Goal: Obtain resource: Obtain resource

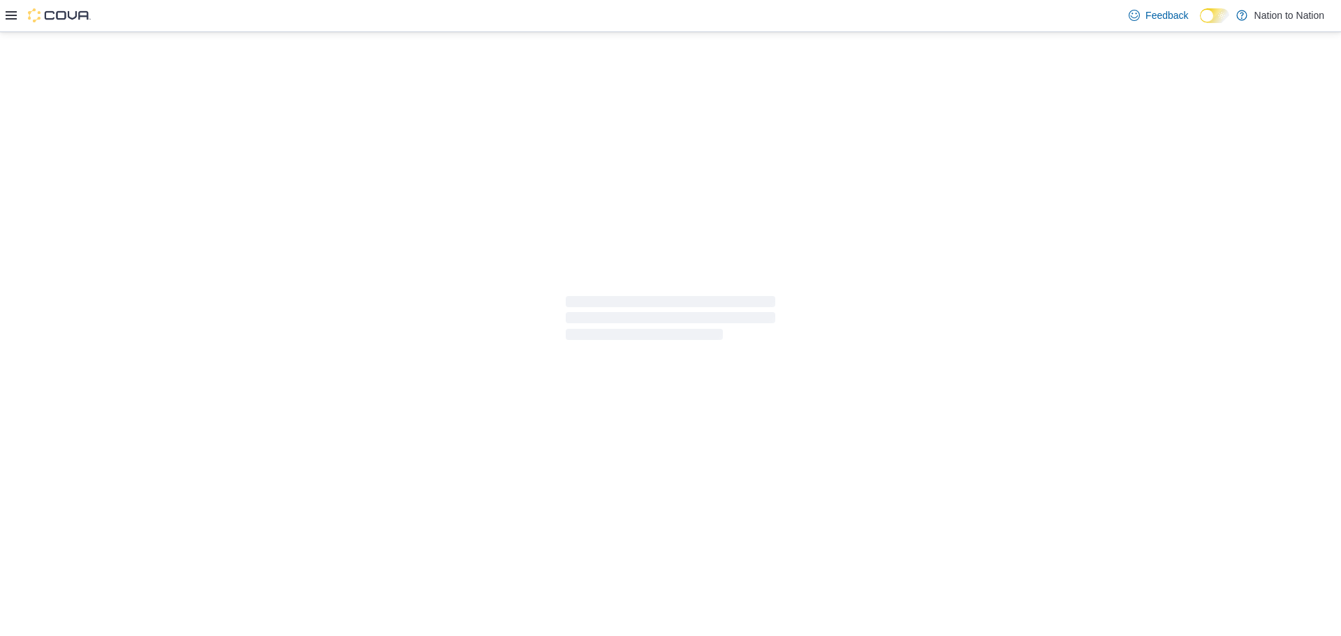
click at [1198, 38] on div at bounding box center [670, 318] width 1341 height 573
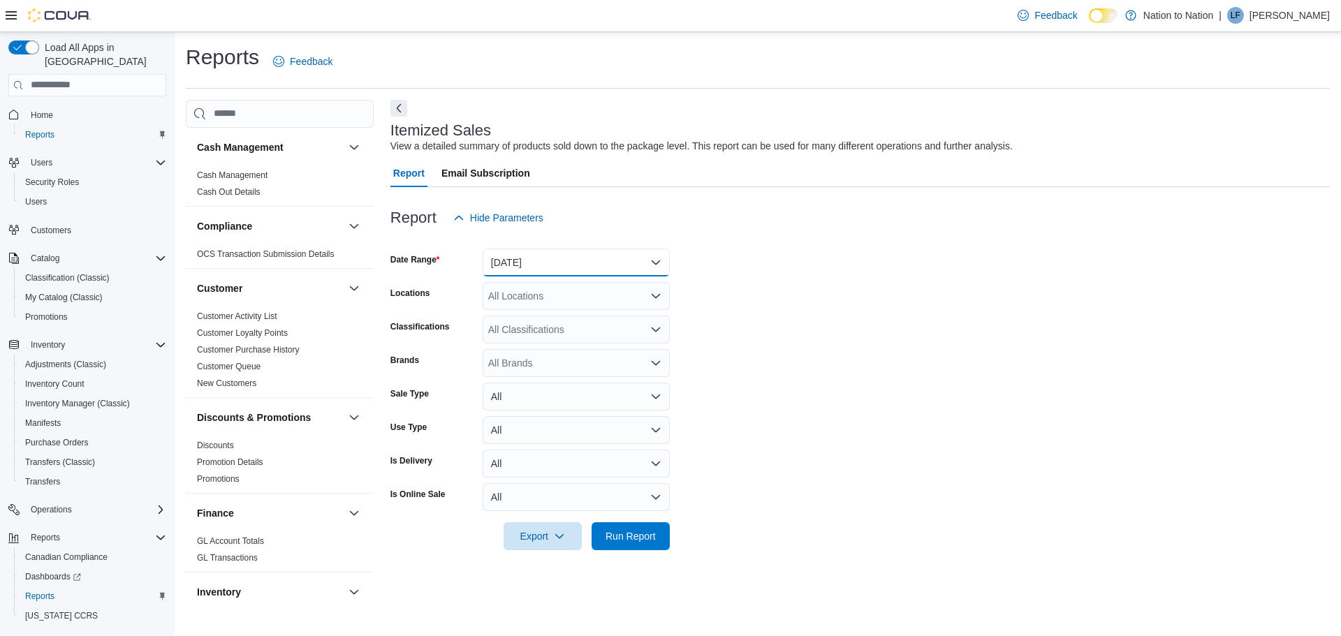
click at [655, 259] on button "[DATE]" at bounding box center [576, 263] width 187 height 28
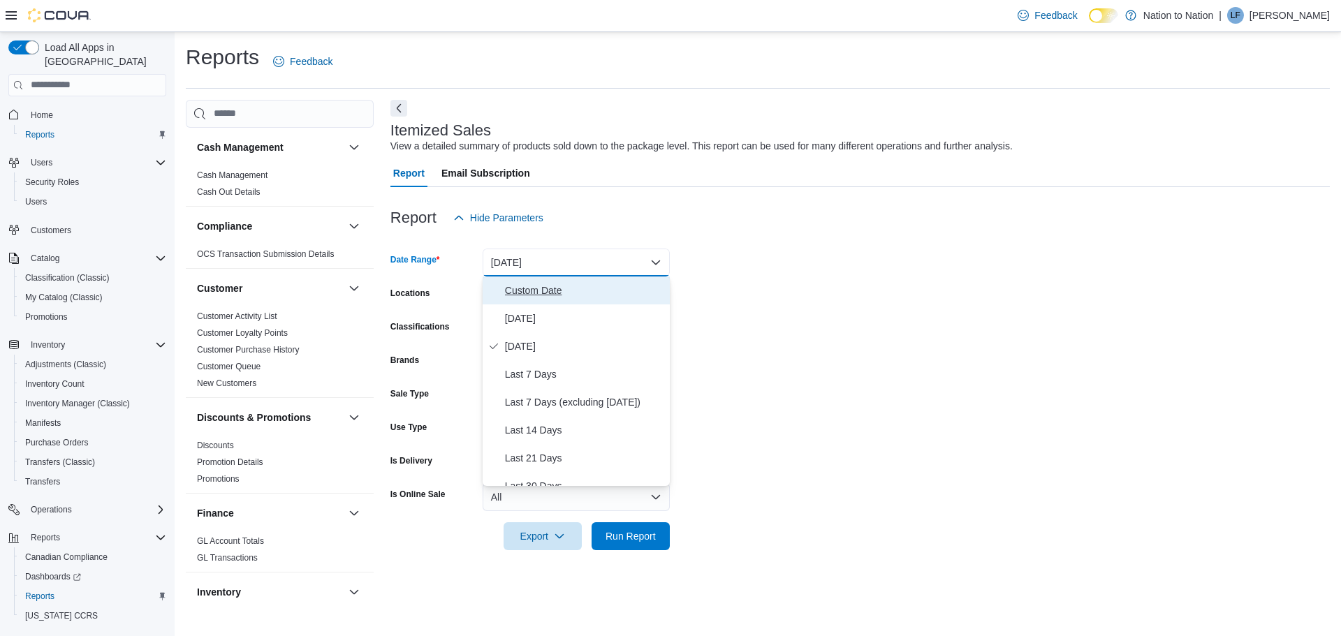
click at [522, 291] on span "Custom Date" at bounding box center [584, 290] width 159 height 17
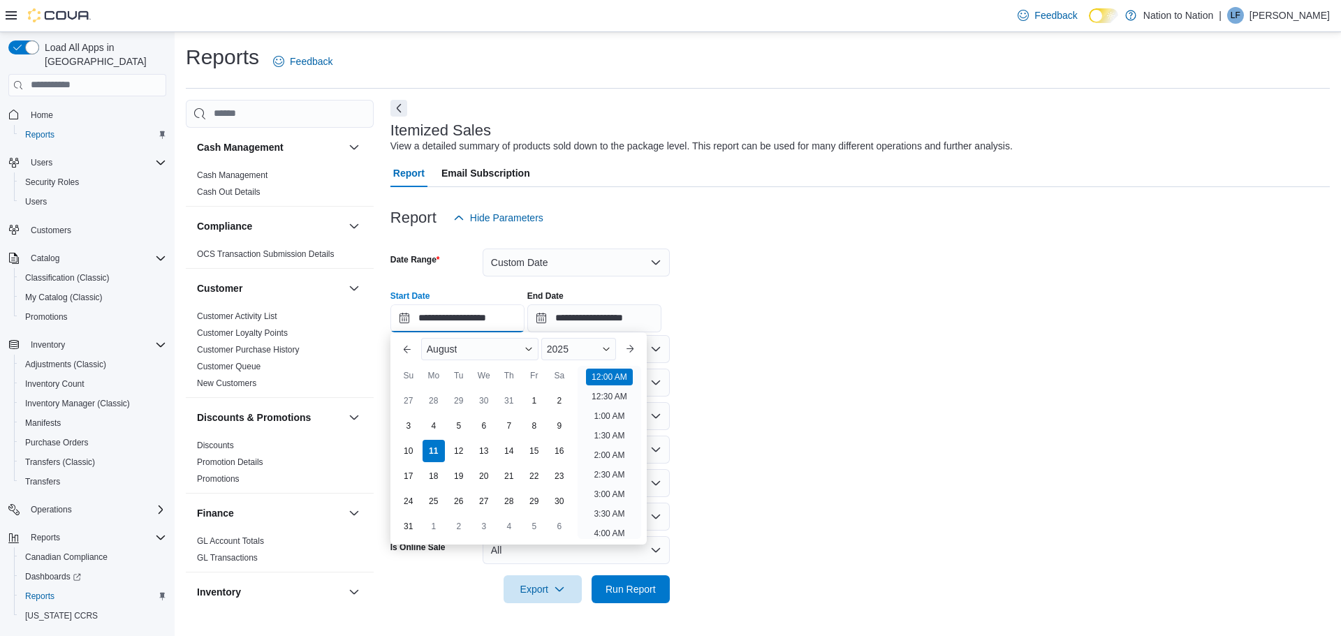
click at [407, 319] on input "**********" at bounding box center [458, 319] width 134 height 28
drag, startPoint x: 537, startPoint y: 422, endPoint x: 546, endPoint y: 400, distance: 23.5
click at [537, 422] on div "8" at bounding box center [534, 426] width 22 height 22
type input "**********"
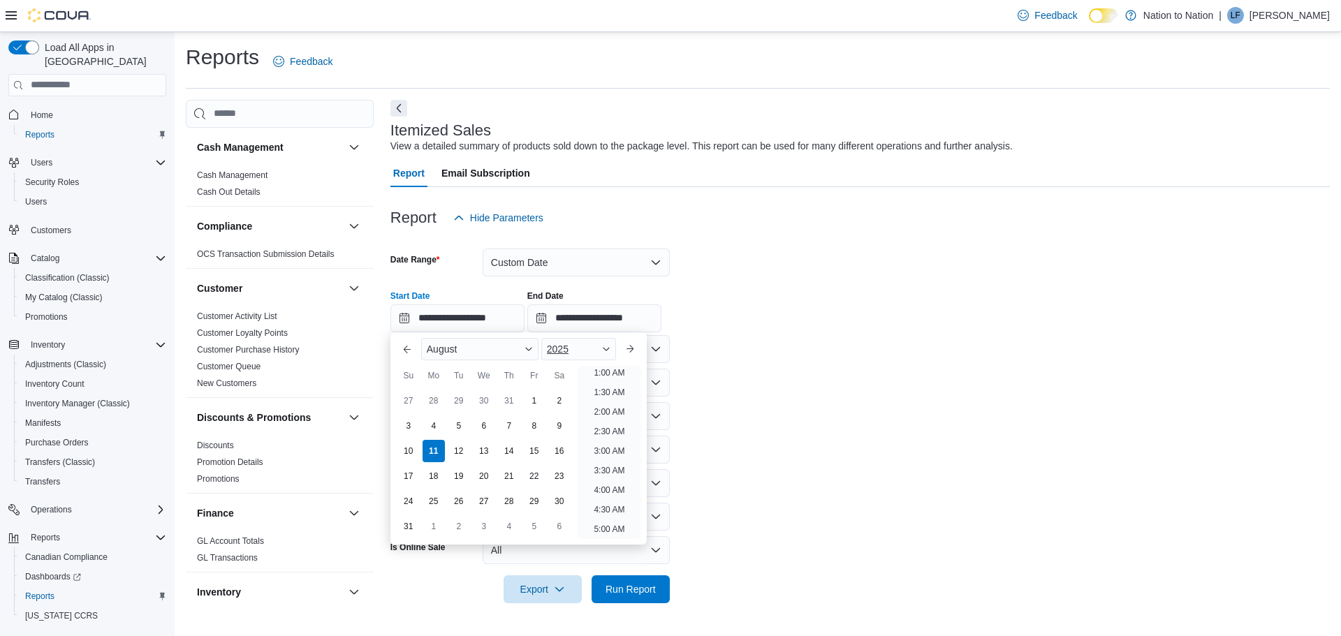
scroll to position [3, 0]
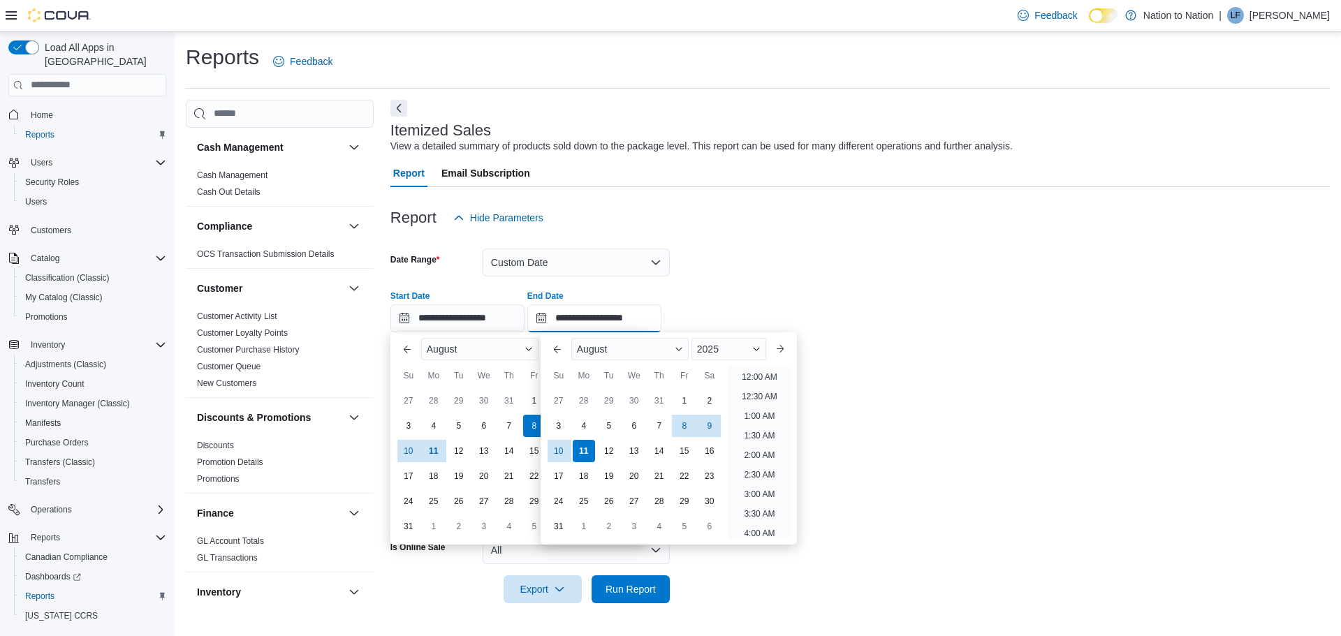
click at [552, 317] on input "**********" at bounding box center [594, 319] width 134 height 28
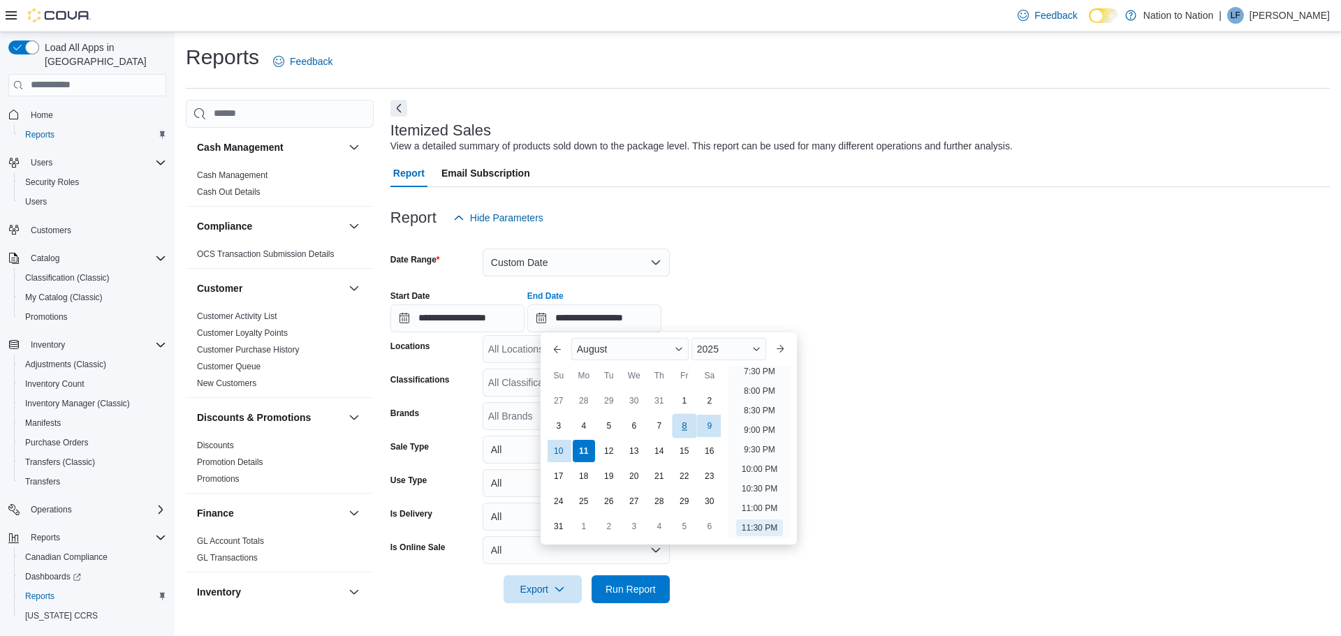
click at [686, 423] on div "8" at bounding box center [684, 426] width 24 height 24
type input "**********"
click at [958, 295] on div "**********" at bounding box center [861, 305] width 940 height 53
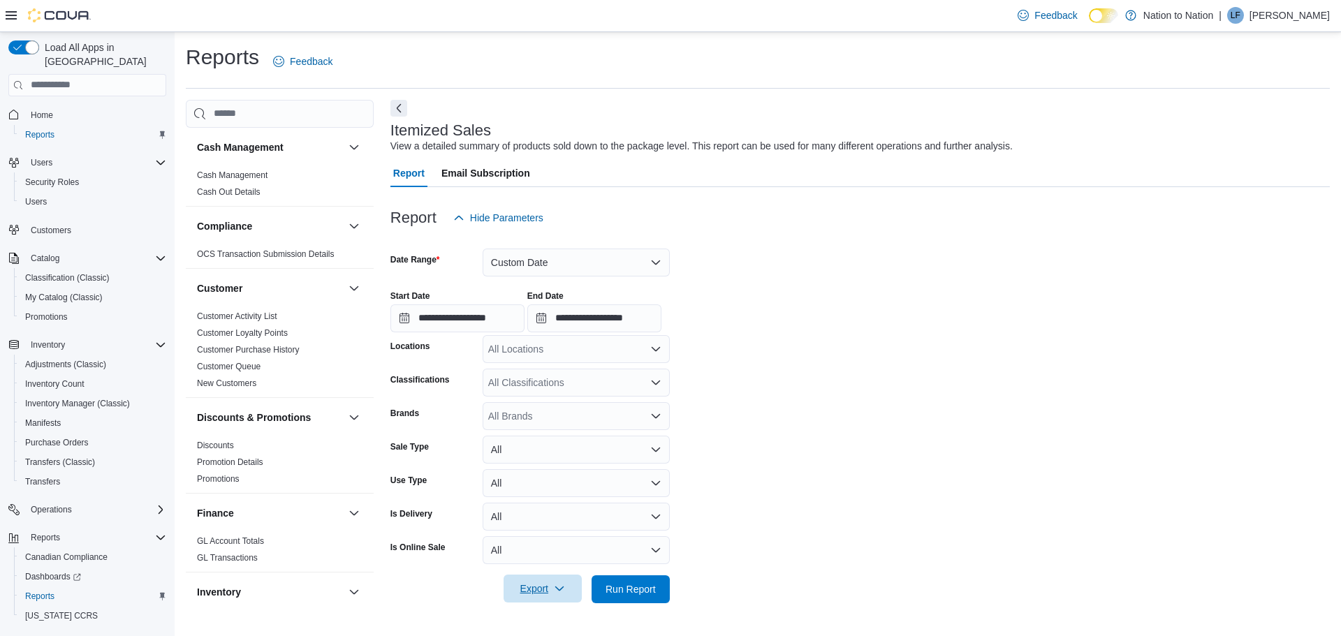
click at [534, 587] on span "Export" at bounding box center [542, 589] width 61 height 28
click at [528, 500] on span "Export to Excel" at bounding box center [544, 505] width 63 height 11
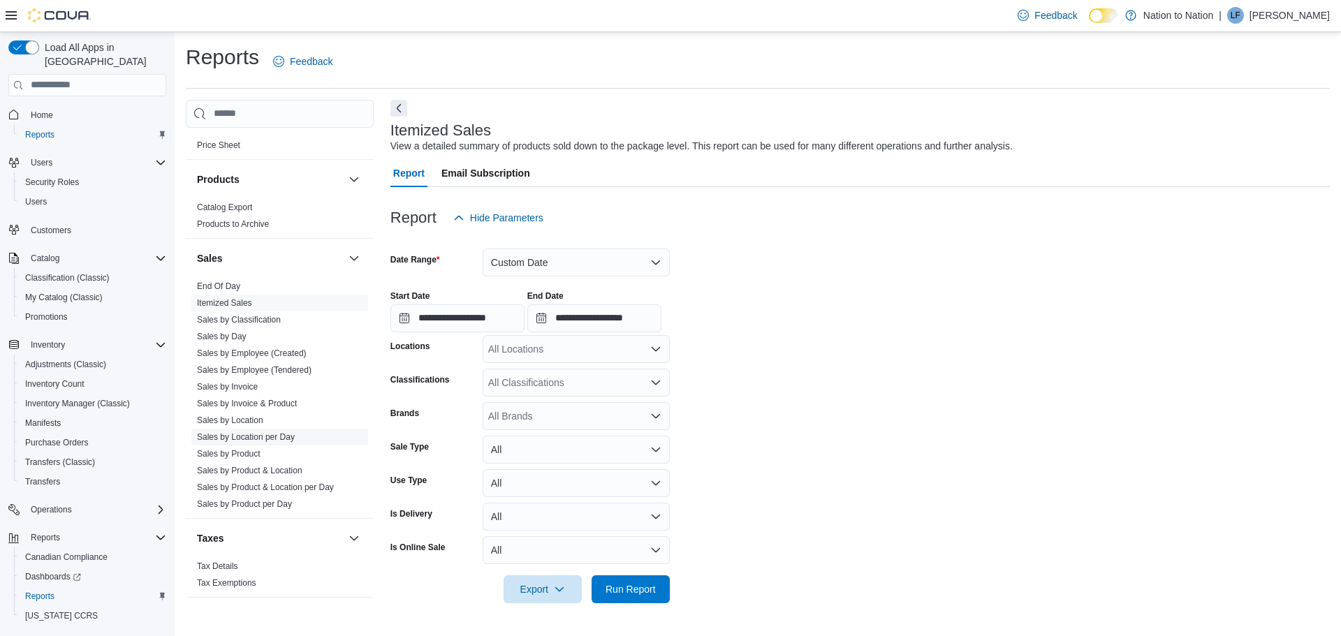
scroll to position [870, 0]
drag, startPoint x: 235, startPoint y: 412, endPoint x: 282, endPoint y: 398, distance: 48.8
click at [235, 412] on link "Sales by Location" at bounding box center [230, 414] width 66 height 10
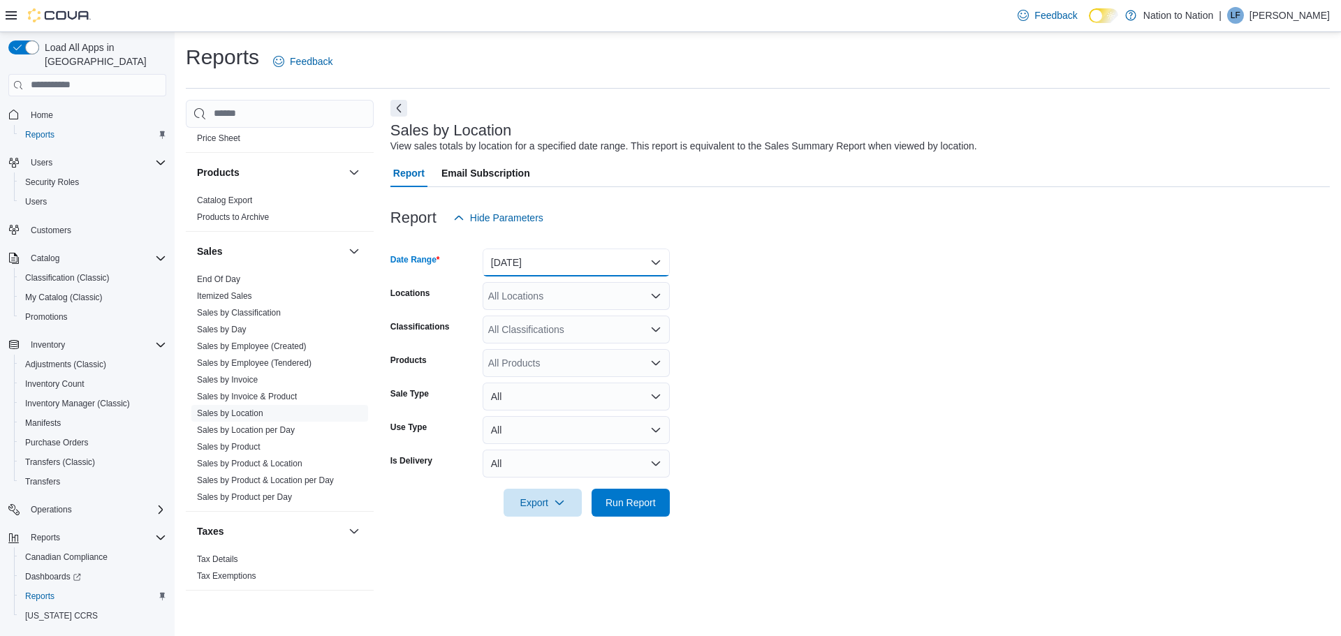
click at [611, 257] on button "[DATE]" at bounding box center [576, 263] width 187 height 28
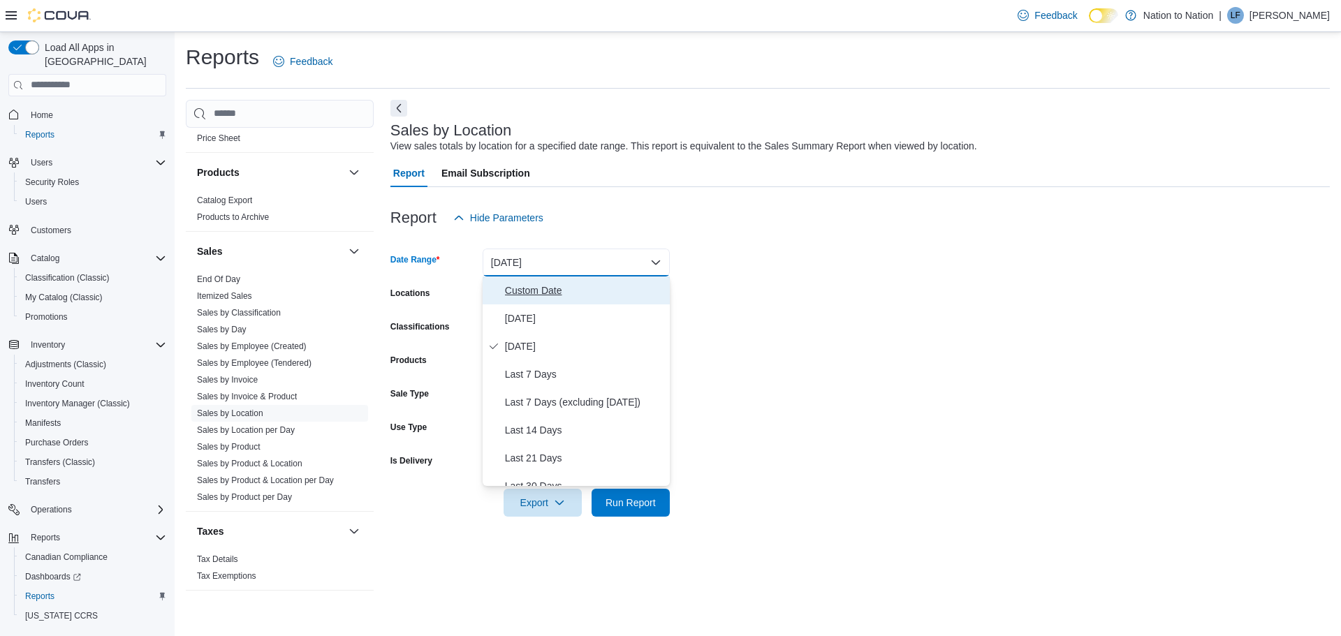
click at [542, 285] on span "Custom Date" at bounding box center [584, 290] width 159 height 17
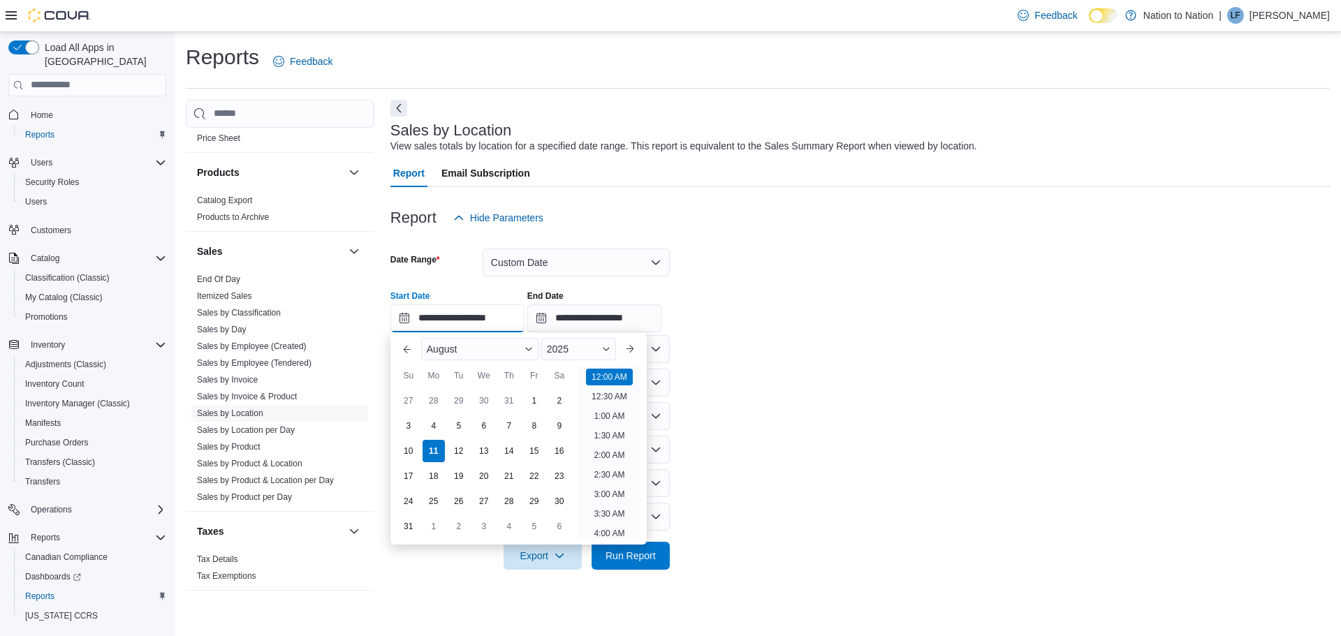
click at [401, 319] on input "**********" at bounding box center [458, 319] width 134 height 28
click at [534, 424] on div "8" at bounding box center [534, 426] width 24 height 24
type input "**********"
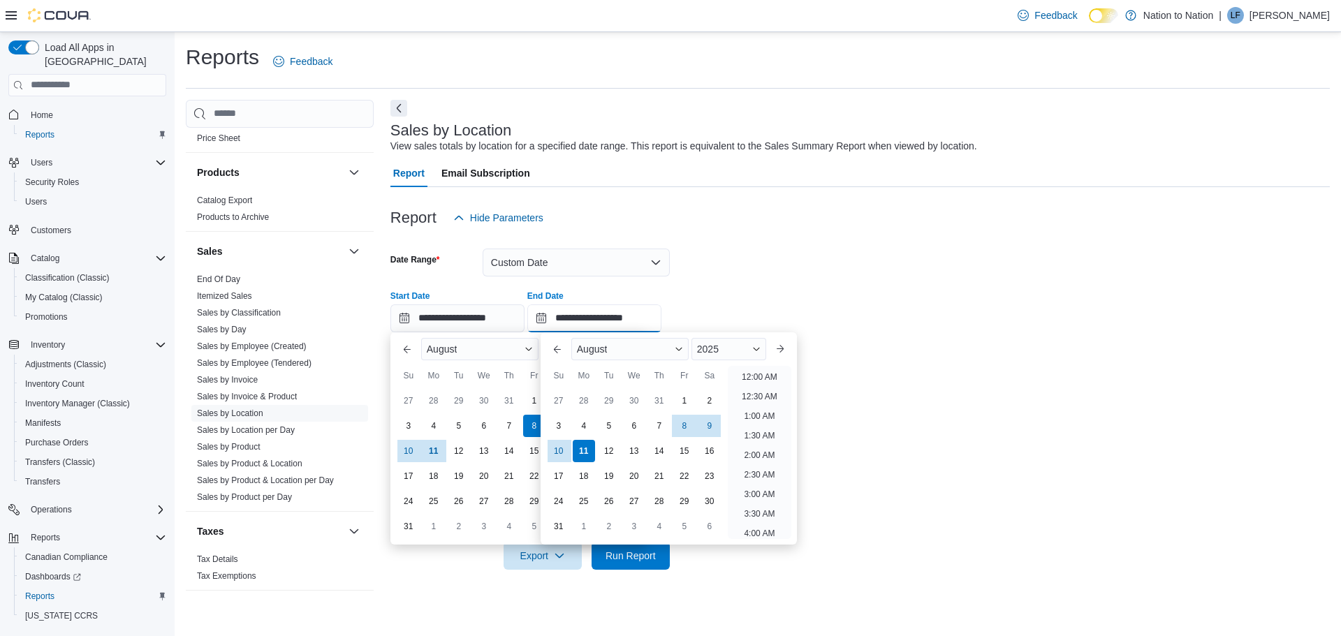
click at [555, 319] on input "**********" at bounding box center [594, 319] width 134 height 28
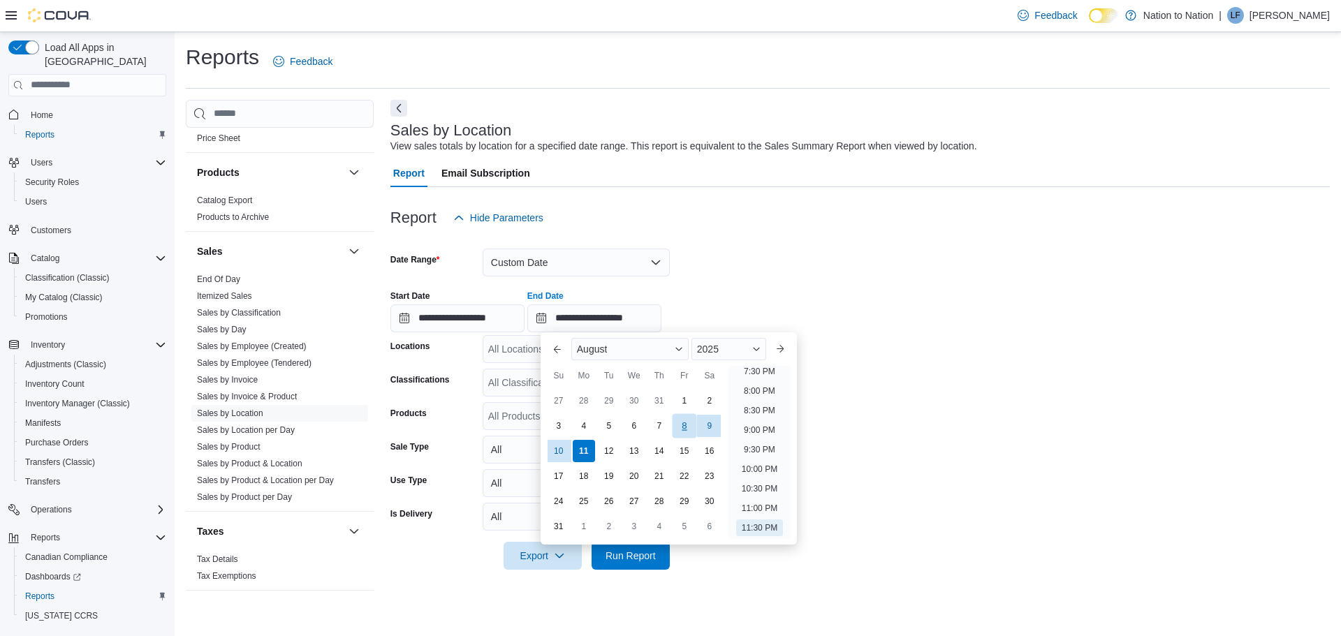
click at [685, 423] on div "8" at bounding box center [684, 426] width 24 height 24
type input "**********"
click at [891, 264] on form "**********" at bounding box center [861, 401] width 940 height 338
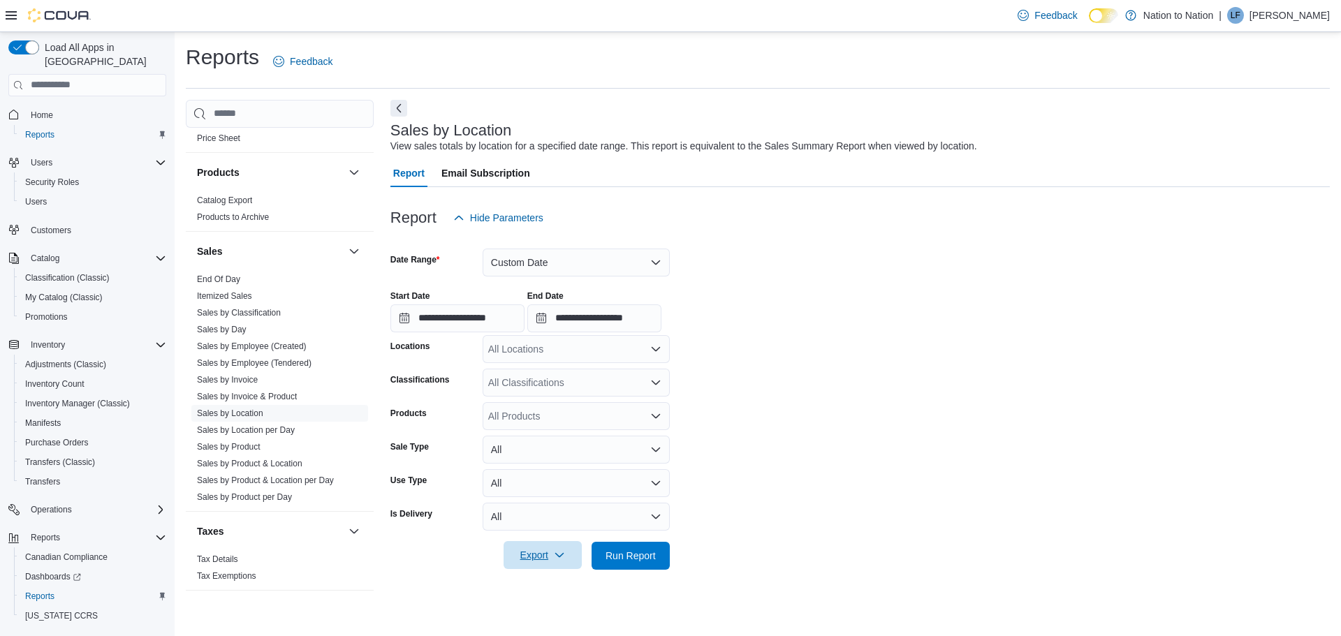
click at [536, 555] on span "Export" at bounding box center [542, 555] width 61 height 28
click at [528, 472] on span "Export to Excel" at bounding box center [544, 472] width 63 height 11
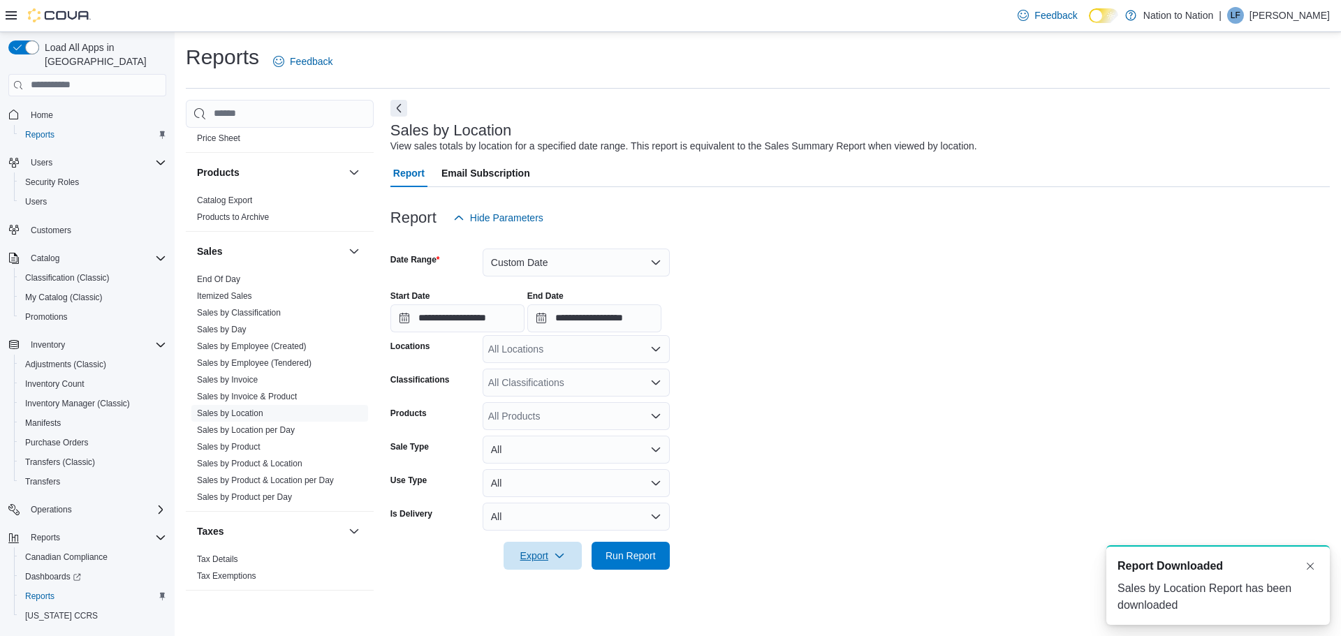
scroll to position [0, 0]
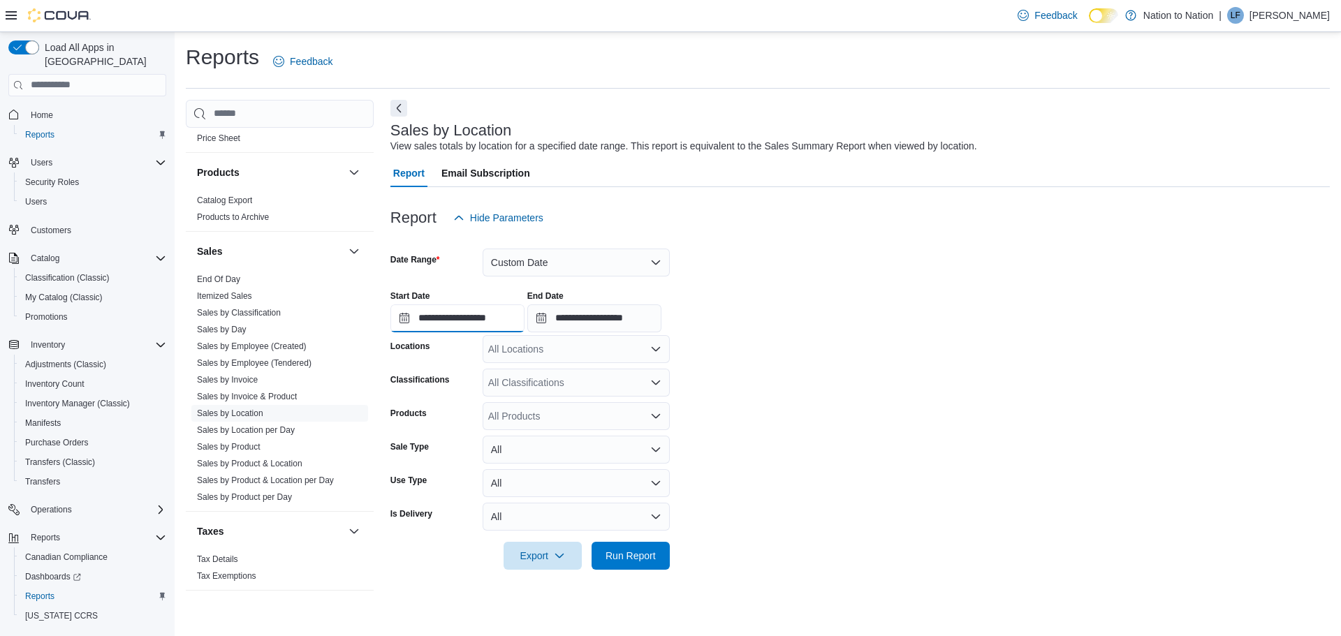
click at [411, 319] on input "**********" at bounding box center [458, 319] width 134 height 28
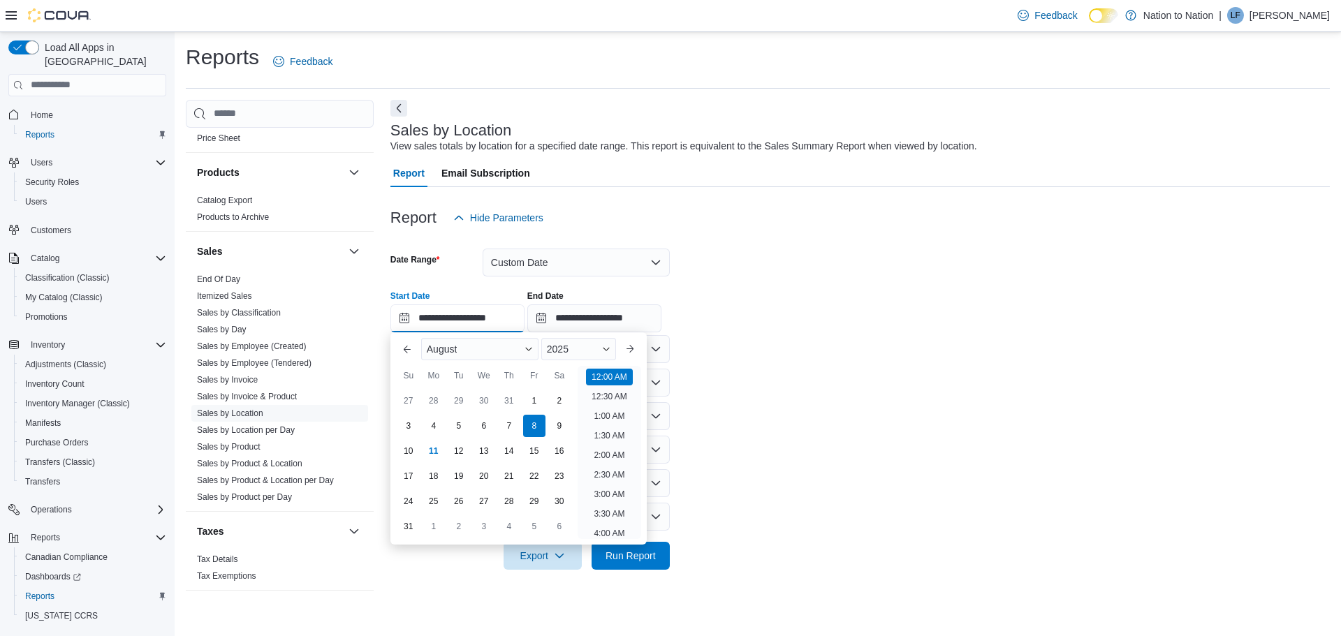
scroll to position [43, 0]
click at [560, 421] on div "9" at bounding box center [559, 426] width 24 height 24
type input "**********"
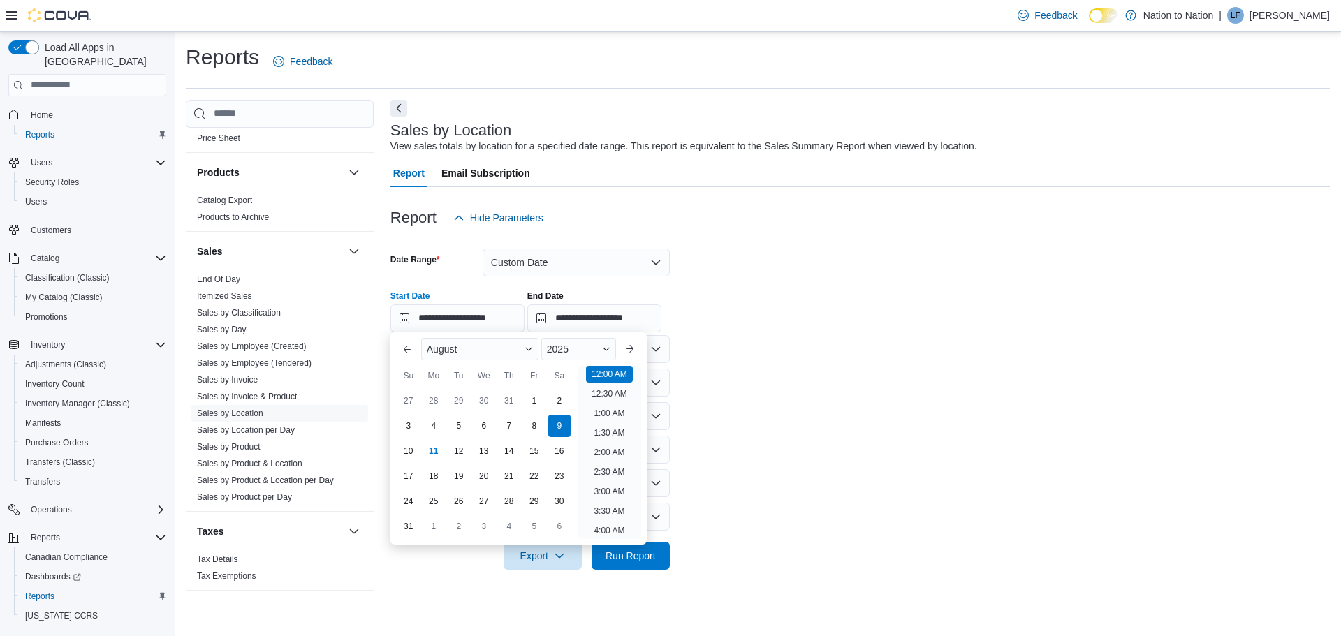
click at [809, 294] on div "**********" at bounding box center [861, 305] width 940 height 53
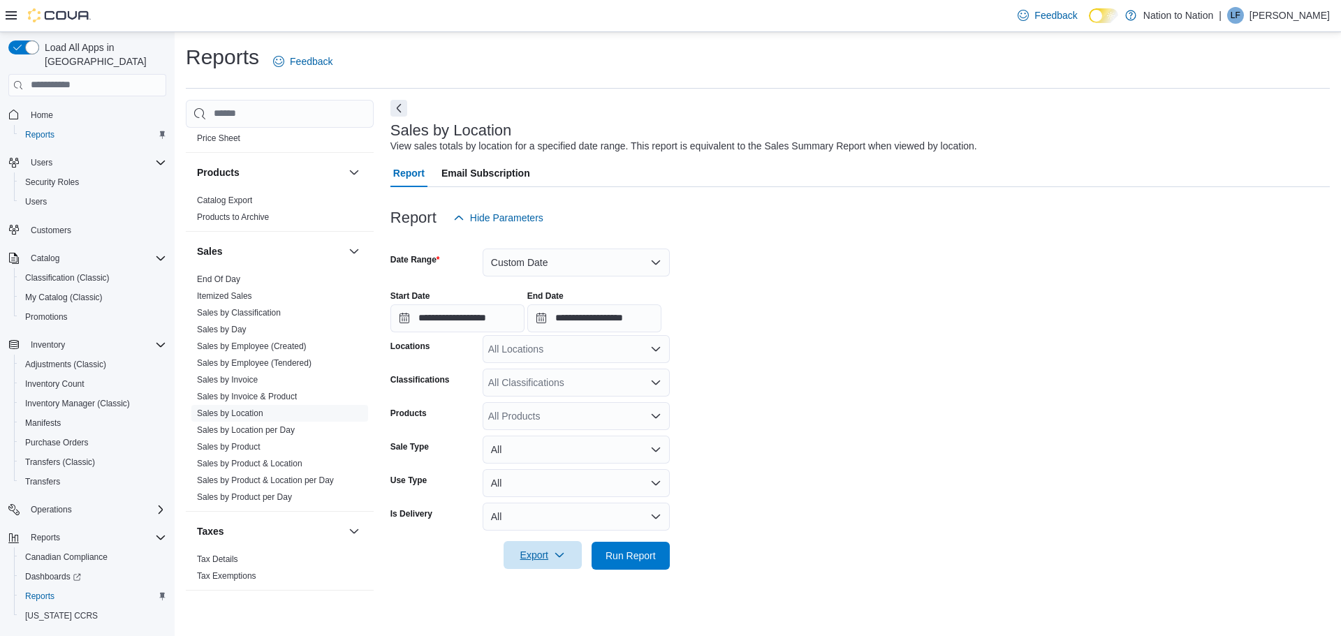
click at [532, 556] on span "Export" at bounding box center [542, 555] width 61 height 28
click at [543, 468] on span "Export to Excel" at bounding box center [544, 472] width 63 height 11
click at [402, 319] on input "**********" at bounding box center [458, 319] width 134 height 28
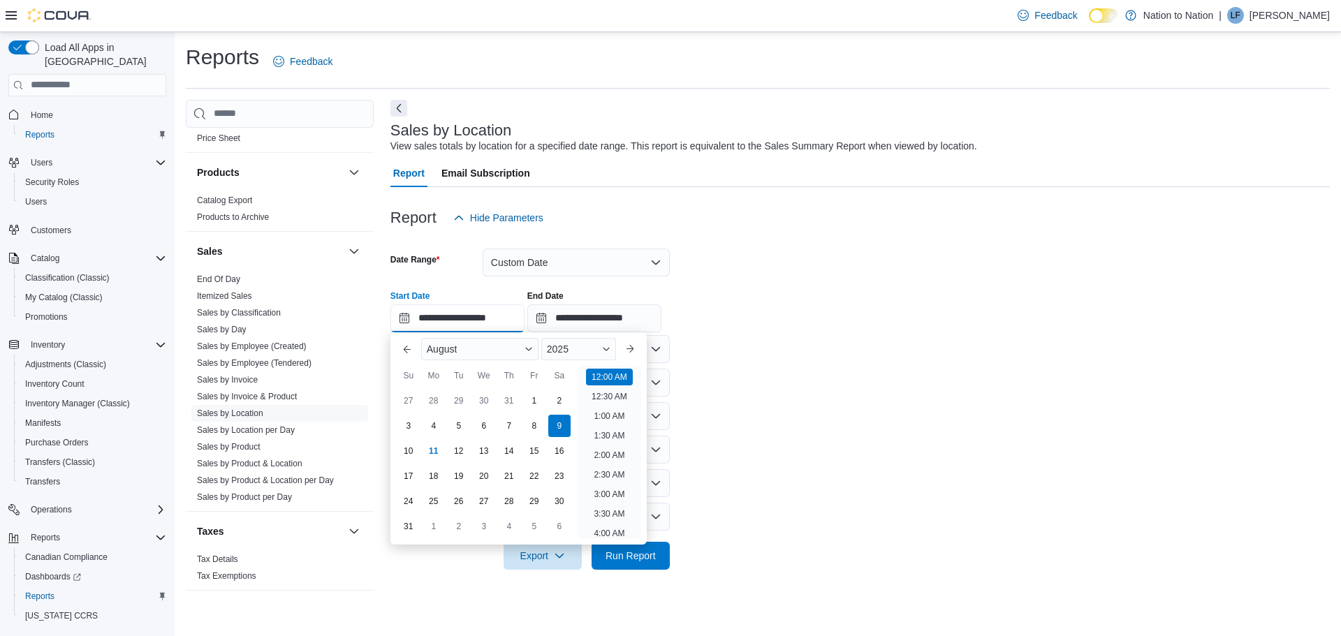
scroll to position [43, 0]
click at [409, 450] on div "10" at bounding box center [408, 451] width 24 height 24
type input "**********"
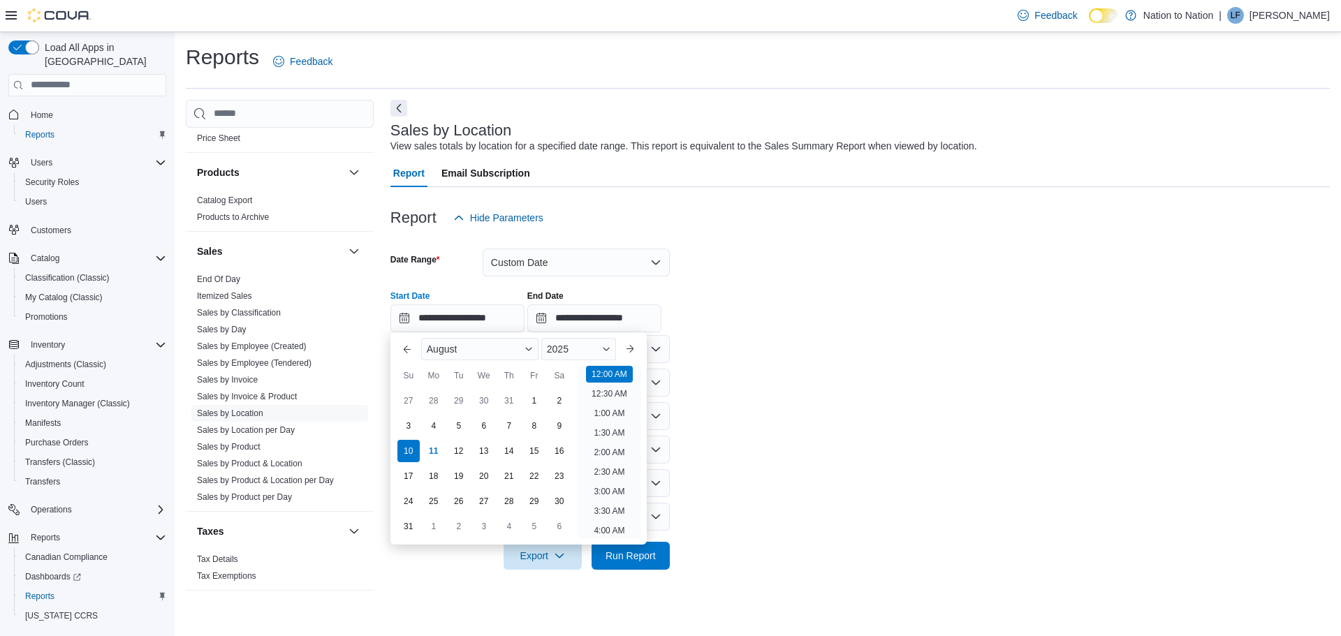
click at [916, 304] on div "**********" at bounding box center [861, 305] width 940 height 53
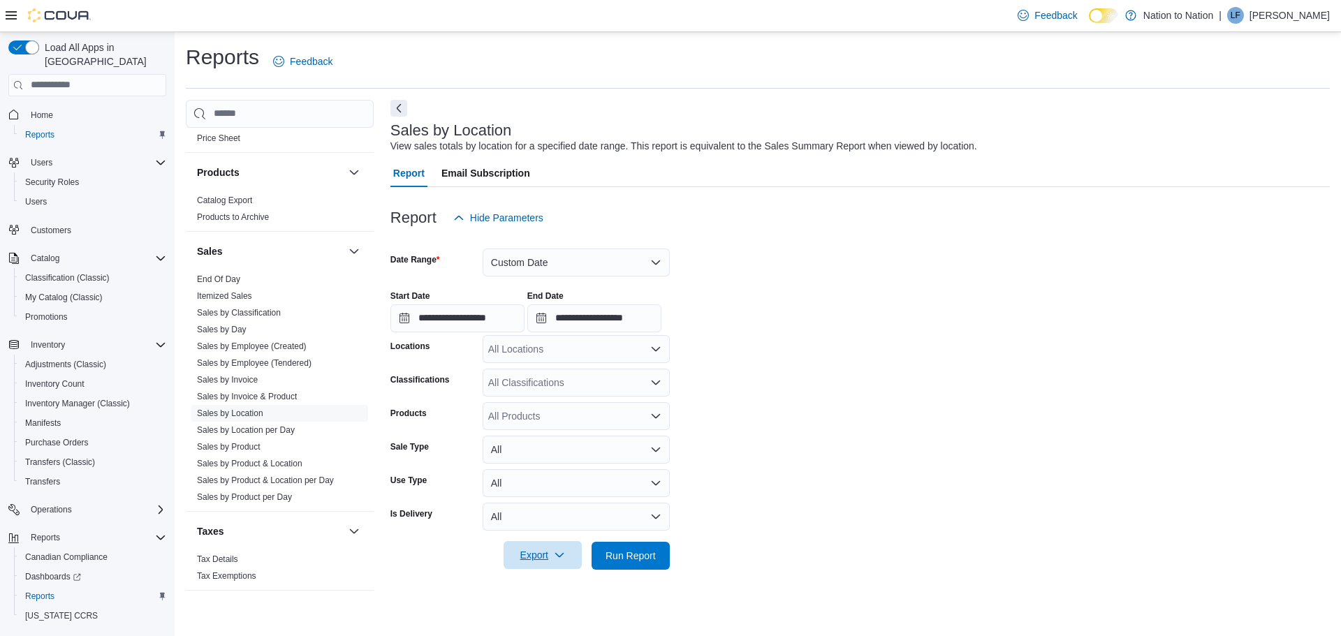
click at [530, 555] on span "Export" at bounding box center [542, 555] width 61 height 28
click at [532, 472] on span "Export to Excel" at bounding box center [544, 472] width 63 height 11
click at [232, 479] on link "Sales by Product & Location per Day" at bounding box center [265, 481] width 137 height 10
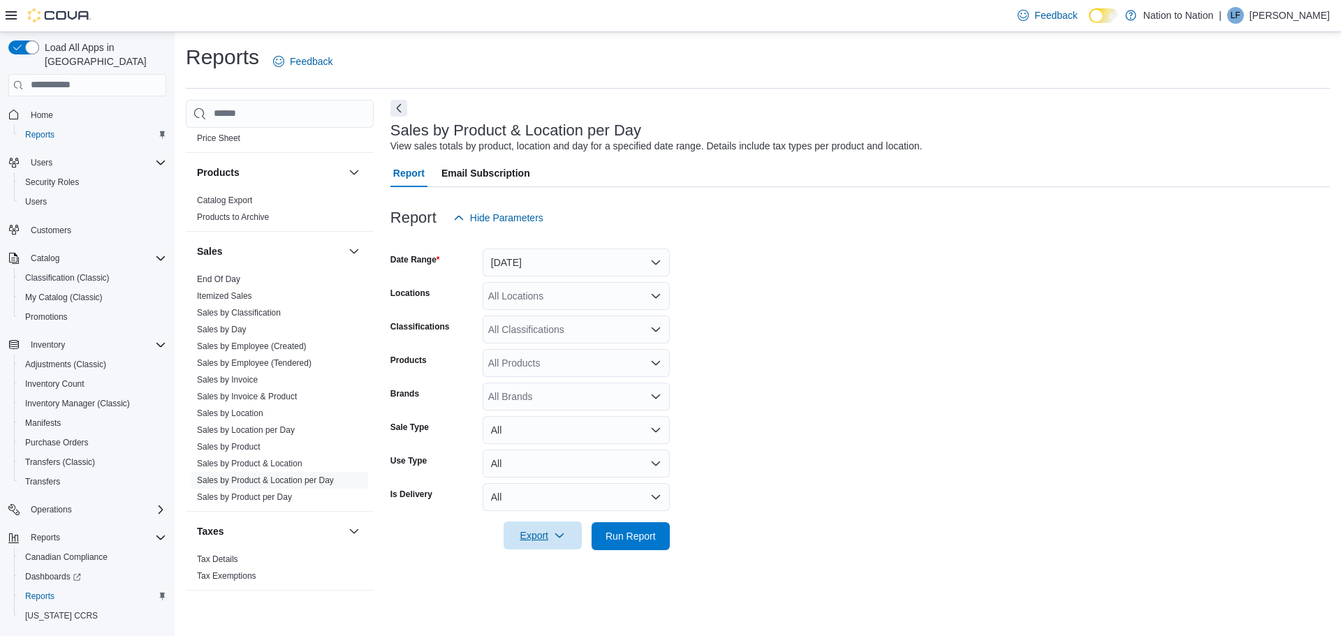
click at [534, 537] on span "Export" at bounding box center [542, 536] width 61 height 28
click at [543, 456] on span "Export to Excel" at bounding box center [544, 452] width 63 height 11
click at [221, 375] on link "Sales by Invoice" at bounding box center [227, 380] width 61 height 10
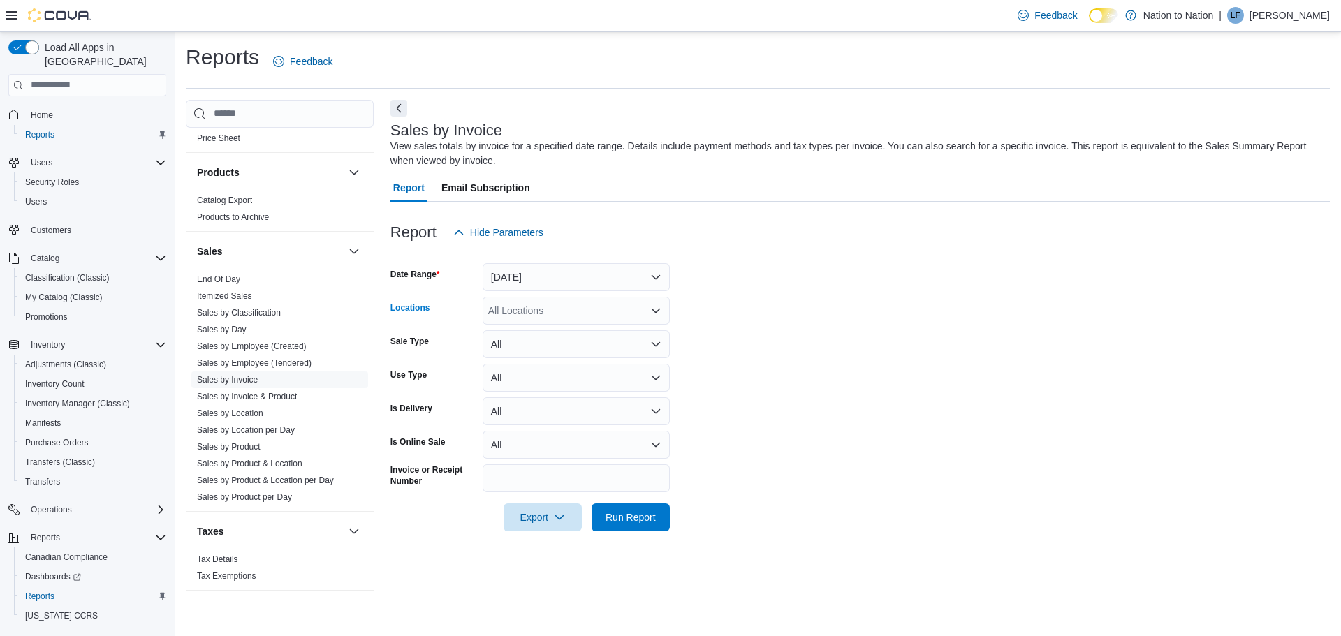
click at [655, 309] on icon "Open list of options" at bounding box center [655, 310] width 11 height 11
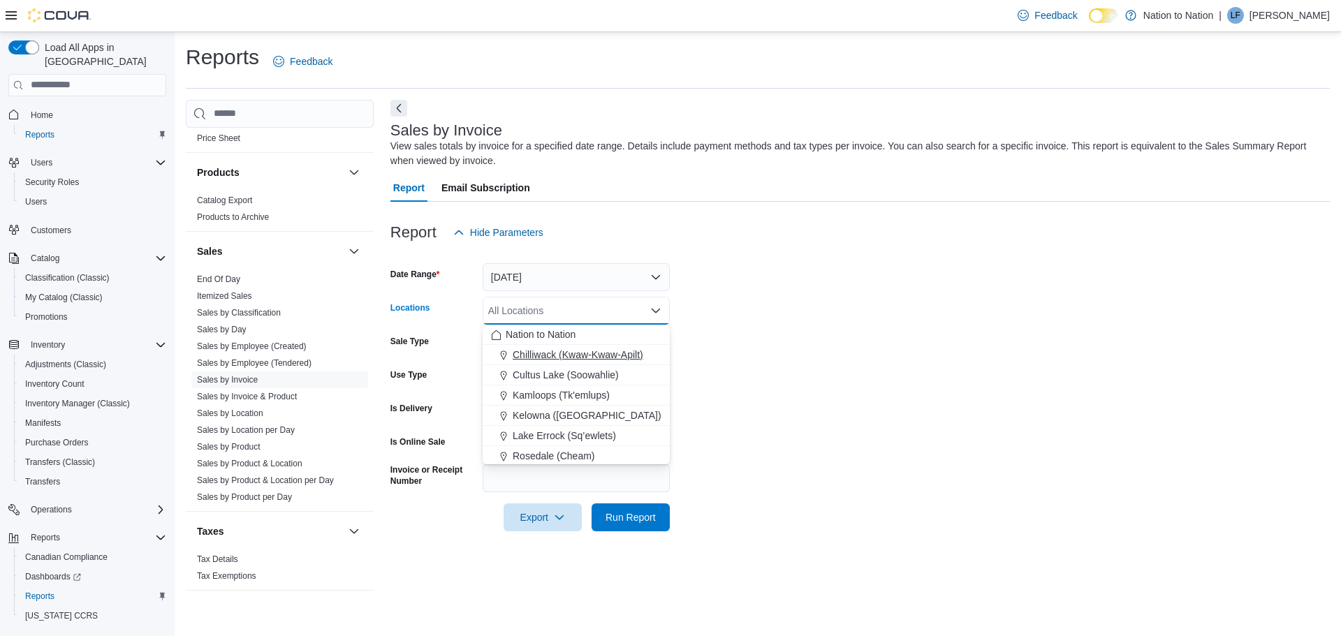
click at [541, 351] on span "Chilliwack (Kwaw-Kwaw-Apilt)" at bounding box center [578, 355] width 131 height 14
click at [977, 307] on form "Date Range Yesterday Locations Chilliwack (Kwaw-Kwaw-Apilt) Combo box. Selected…" at bounding box center [861, 389] width 940 height 285
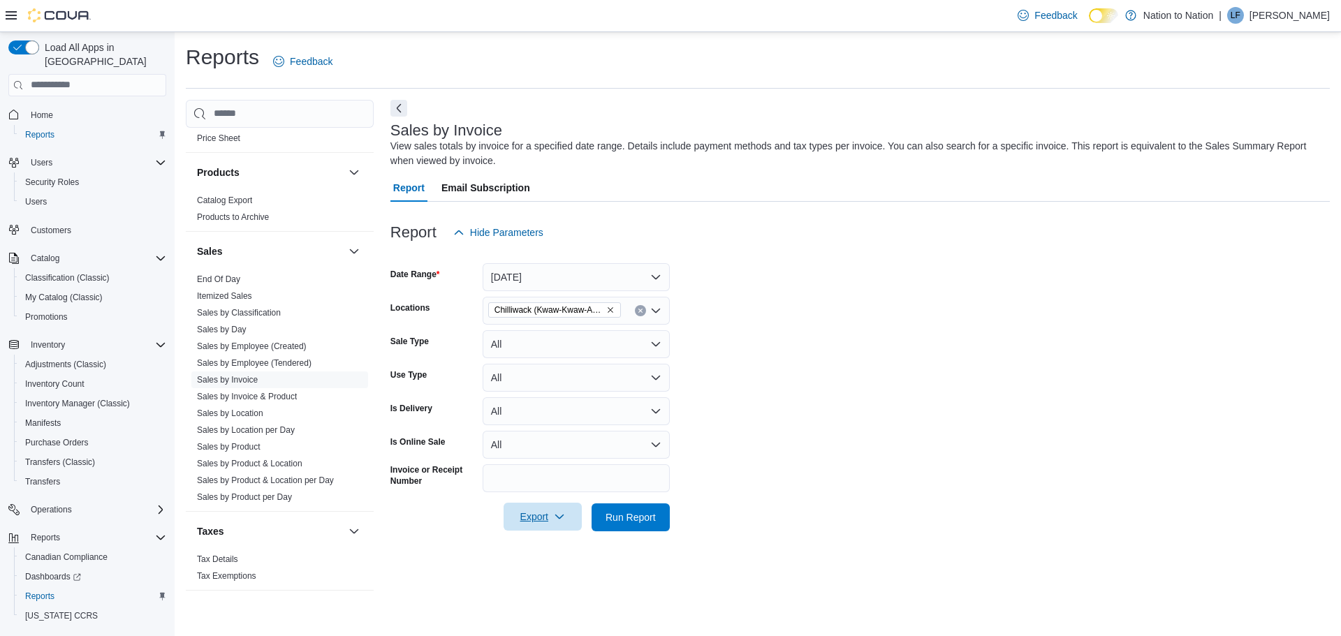
click at [534, 519] on span "Export" at bounding box center [542, 517] width 61 height 28
click at [521, 540] on span "Export to Excel" at bounding box center [544, 545] width 63 height 11
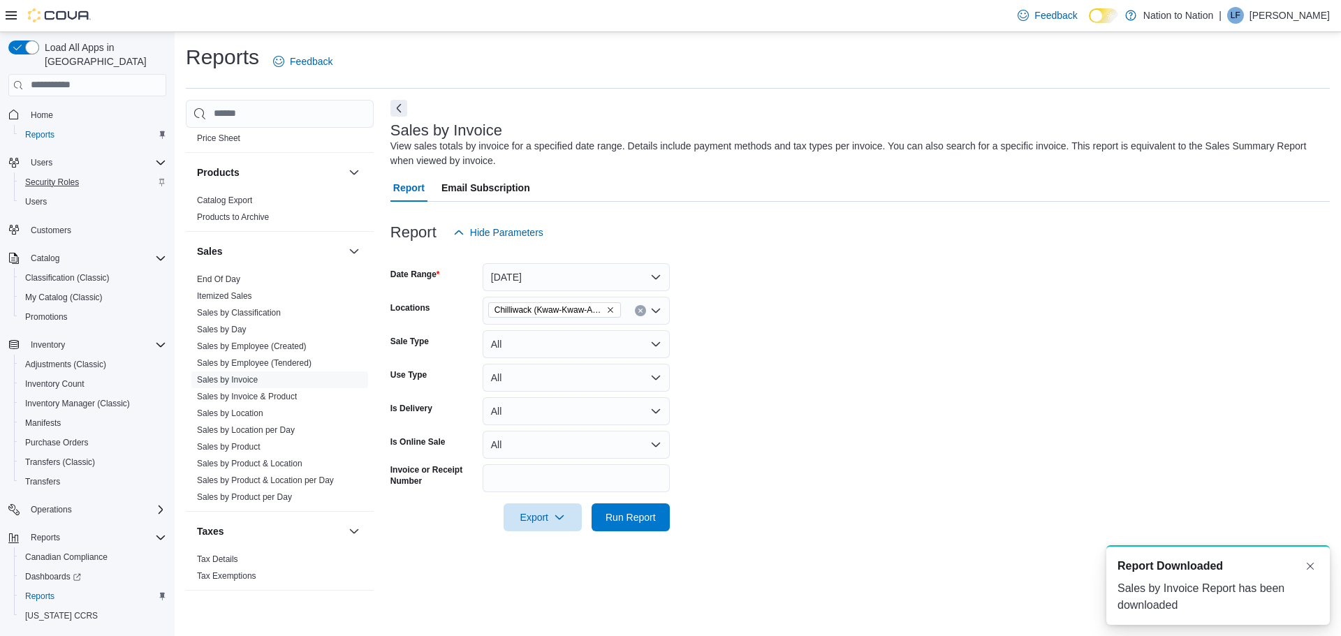
drag, startPoint x: 1299, startPoint y: 273, endPoint x: 29, endPoint y: 169, distance: 1275.0
click at [281, 119] on div "Cash Management Cash Management Cash Out Details Compliance OCS Transaction Sub…" at bounding box center [758, 352] width 1144 height 505
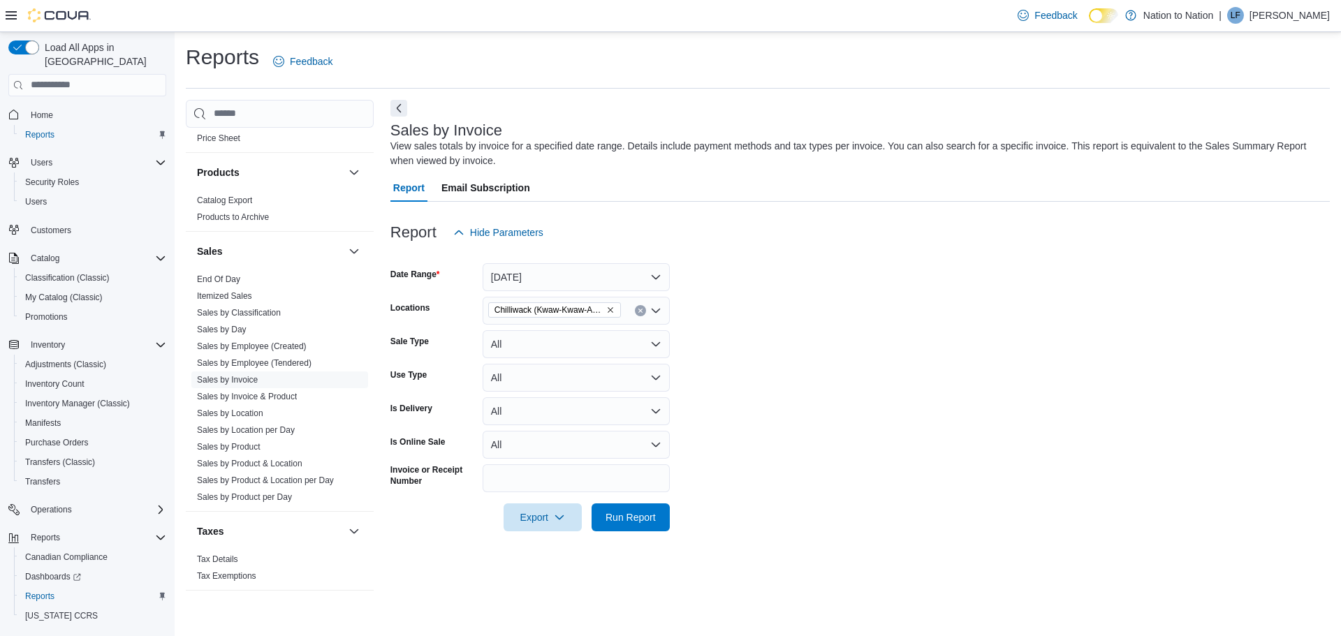
click at [917, 216] on div at bounding box center [861, 210] width 940 height 17
click at [1096, 403] on form "Date Range Yesterday Locations Chilliwack (Kwaw-Kwaw-Apilt) Sale Type All Use T…" at bounding box center [861, 389] width 940 height 285
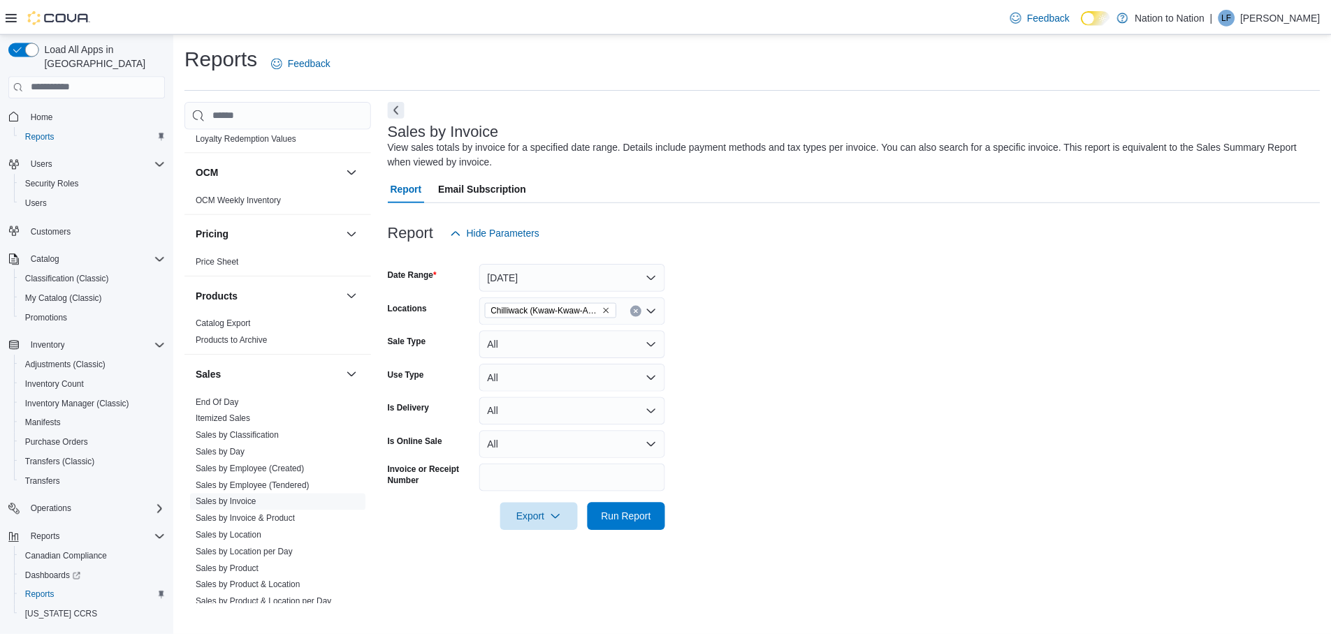
scroll to position [800, 0]
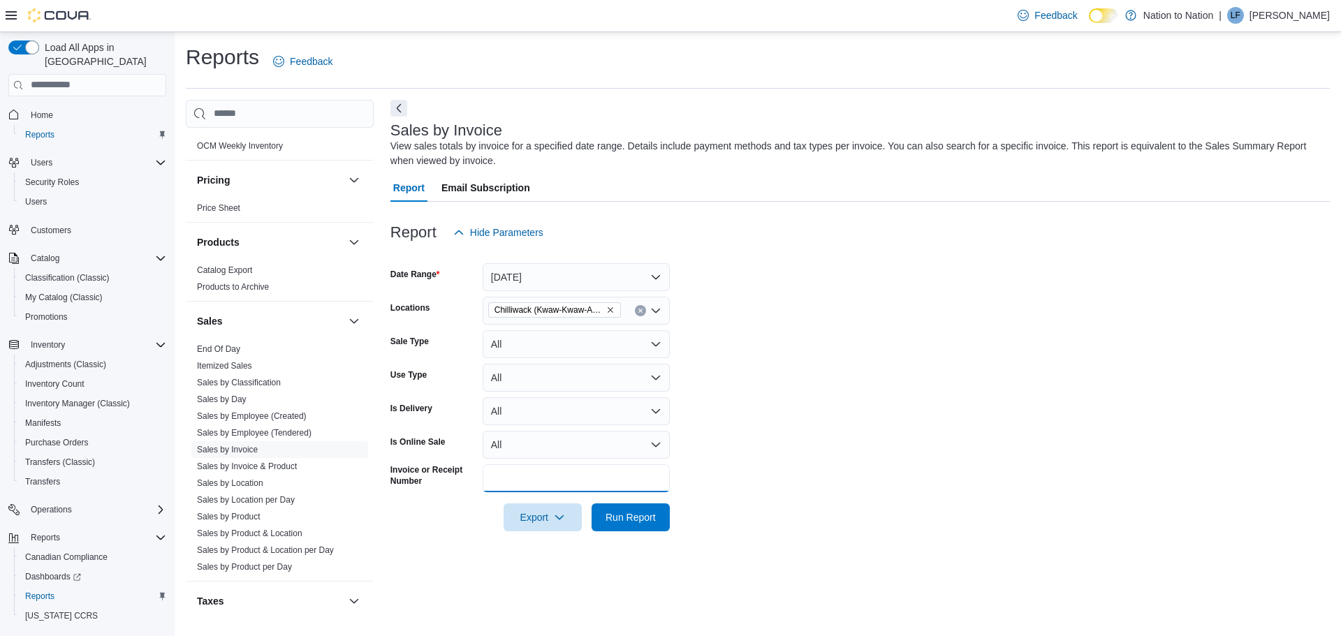
click at [536, 472] on input "Invoice or Receipt Number" at bounding box center [576, 479] width 187 height 28
paste input "**********"
type input "**********"
click at [627, 518] on span "Run Report" at bounding box center [631, 517] width 50 height 14
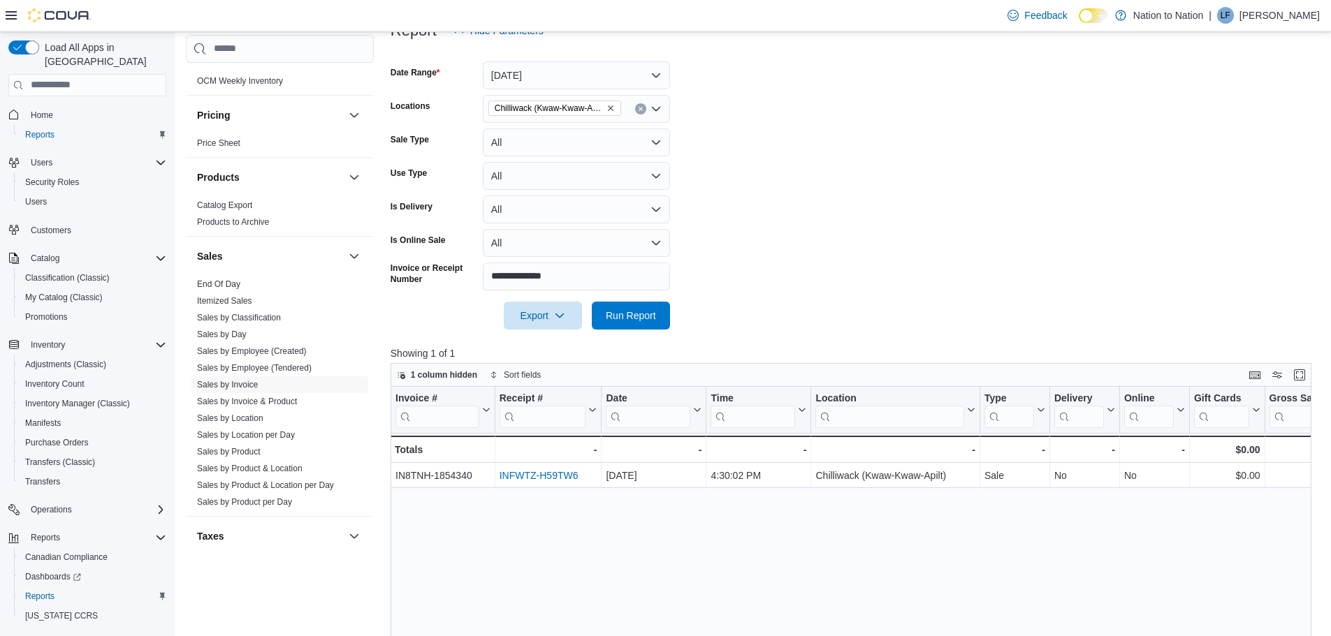
scroll to position [279, 0]
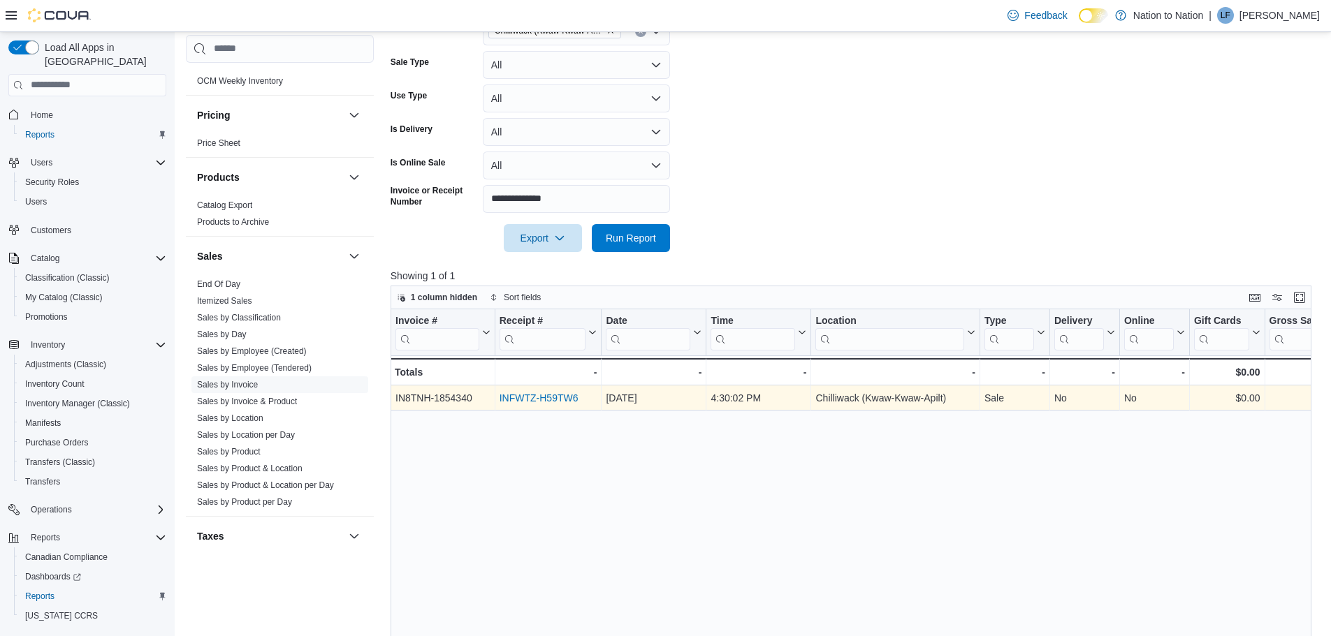
click at [529, 400] on link "INFWTZ-H59TW6" at bounding box center [538, 398] width 79 height 11
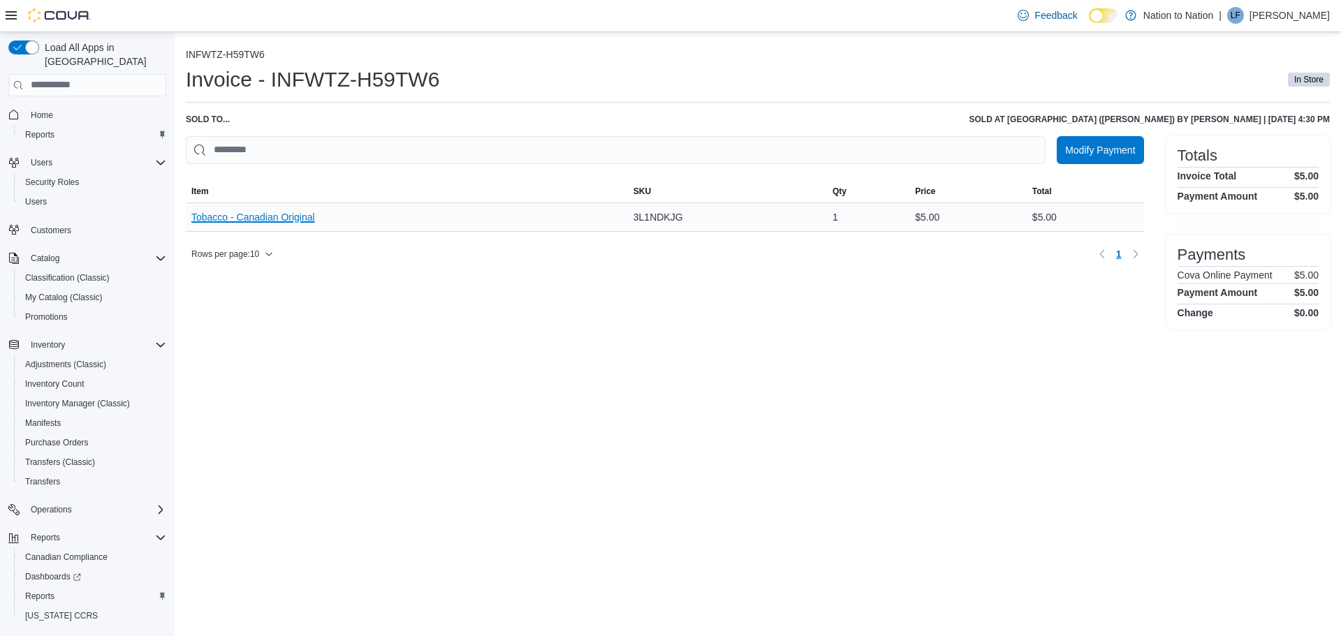
click at [263, 215] on button "Tobacco - Canadian Original" at bounding box center [253, 217] width 124 height 11
drag, startPoint x: 271, startPoint y: 77, endPoint x: 486, endPoint y: 77, distance: 214.5
click at [486, 77] on div "Invoice - INFWTZ-H59TW6 In Store" at bounding box center [758, 80] width 1144 height 28
copy h1 "INFWTZ-H59TW6"
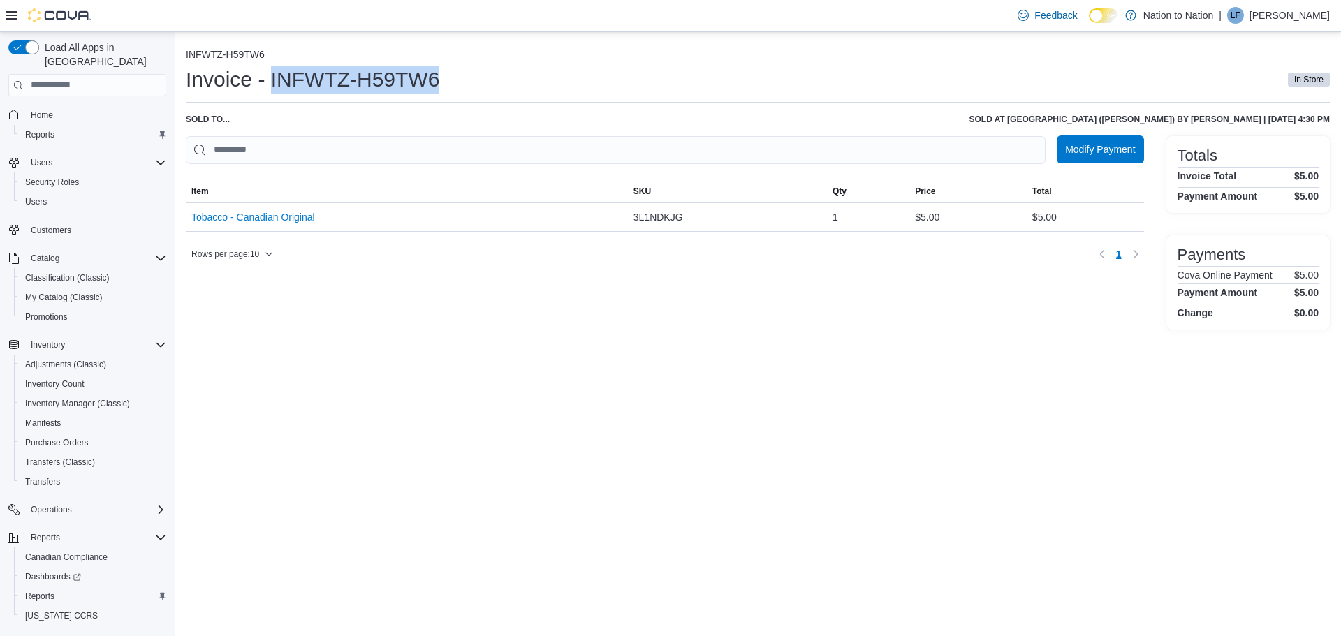
click at [1103, 150] on span "Modify Payment" at bounding box center [1100, 150] width 70 height 14
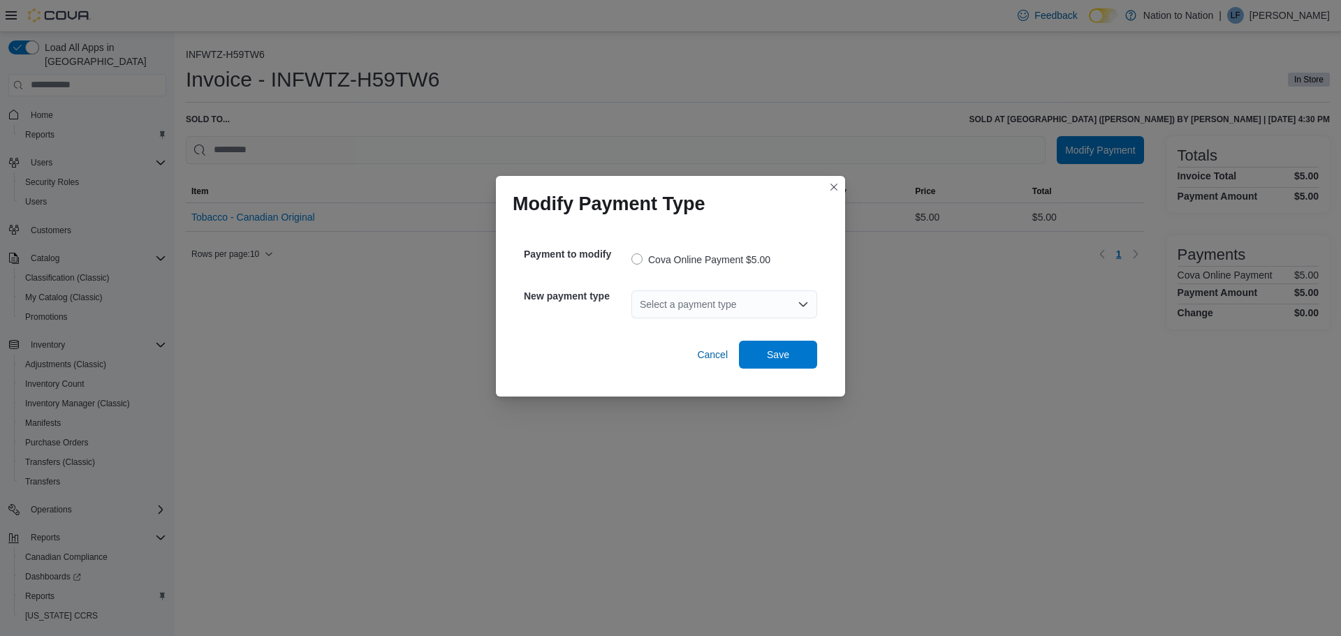
click at [662, 301] on div "Select a payment type" at bounding box center [725, 305] width 186 height 28
click at [670, 330] on span "Cash" at bounding box center [733, 328] width 152 height 14
click at [834, 185] on button "Closes this modal window" at bounding box center [834, 186] width 17 height 17
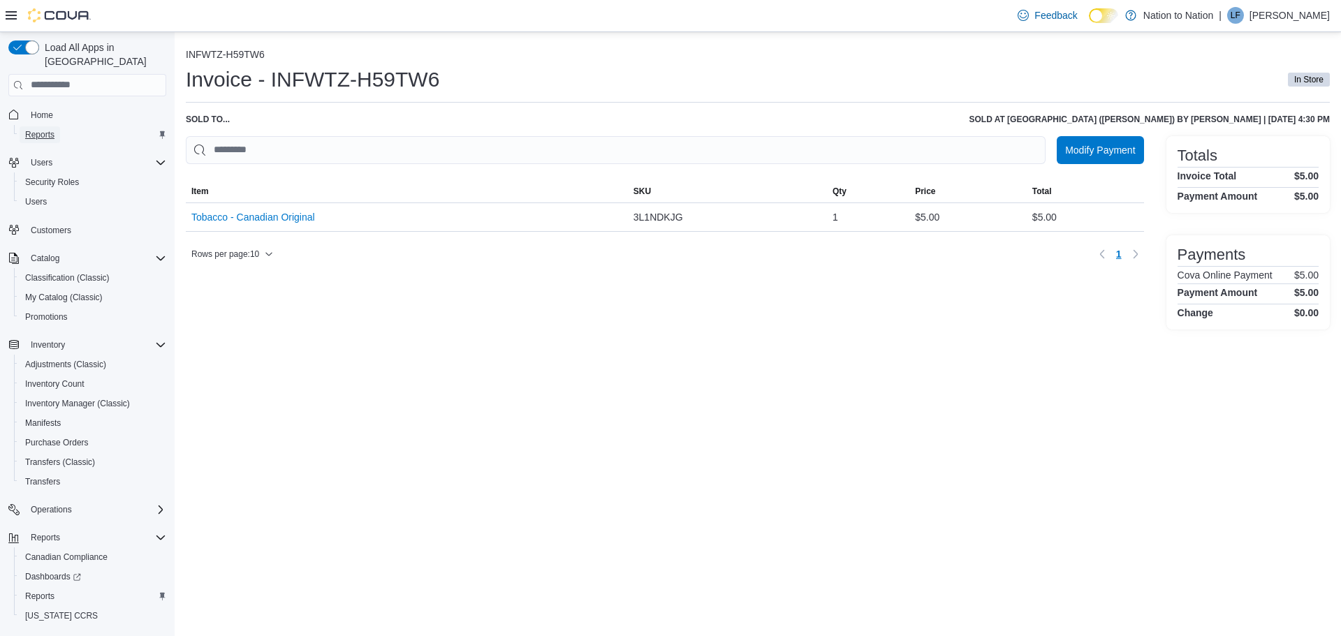
drag, startPoint x: 49, startPoint y: 119, endPoint x: 80, endPoint y: 119, distance: 30.7
click at [49, 129] on span "Reports" at bounding box center [39, 134] width 29 height 11
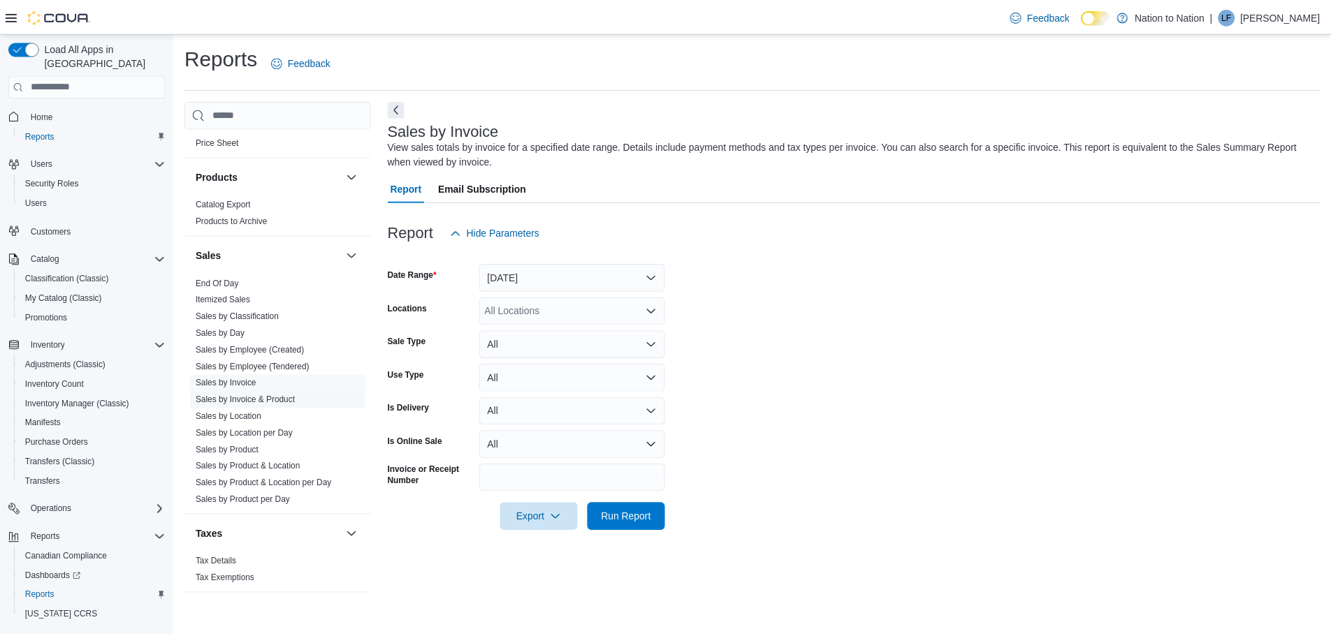
scroll to position [870, 0]
click at [223, 376] on link "Sales by Invoice" at bounding box center [227, 380] width 61 height 10
click at [504, 478] on input "Invoice or Receipt Number" at bounding box center [576, 479] width 187 height 28
click at [499, 476] on input "Invoice or Receipt Number" at bounding box center [576, 479] width 187 height 28
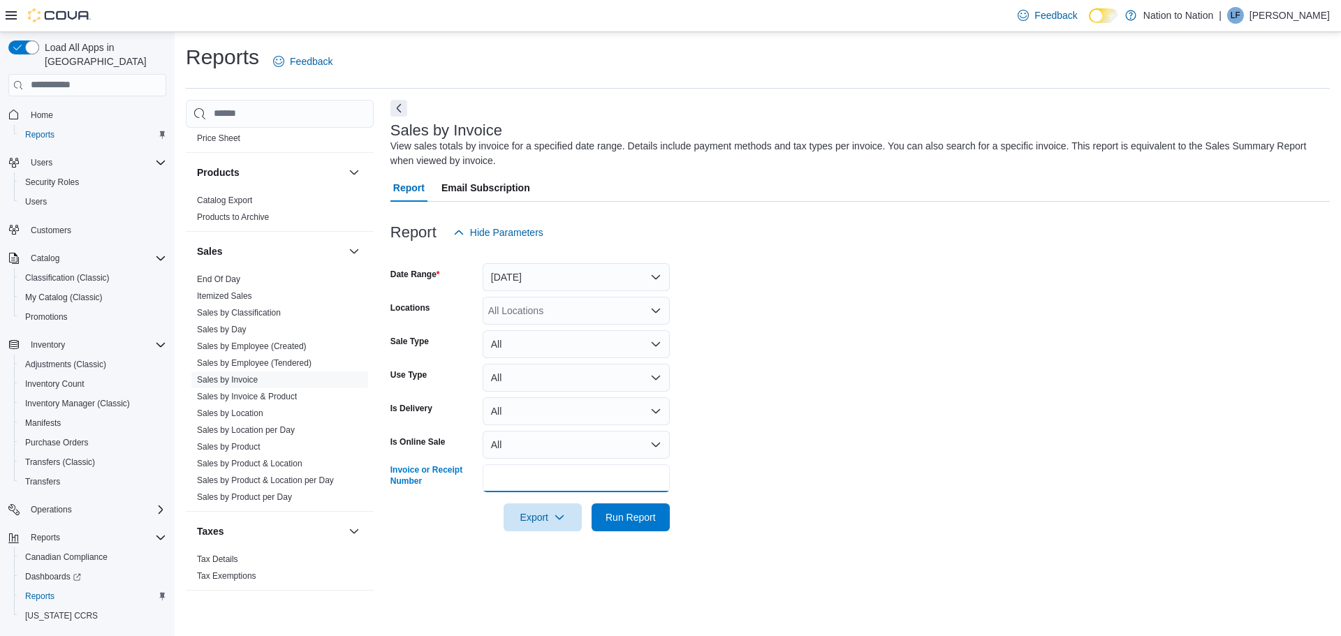
paste input "**********"
type input "**********"
click at [634, 512] on span "Run Report" at bounding box center [631, 517] width 50 height 14
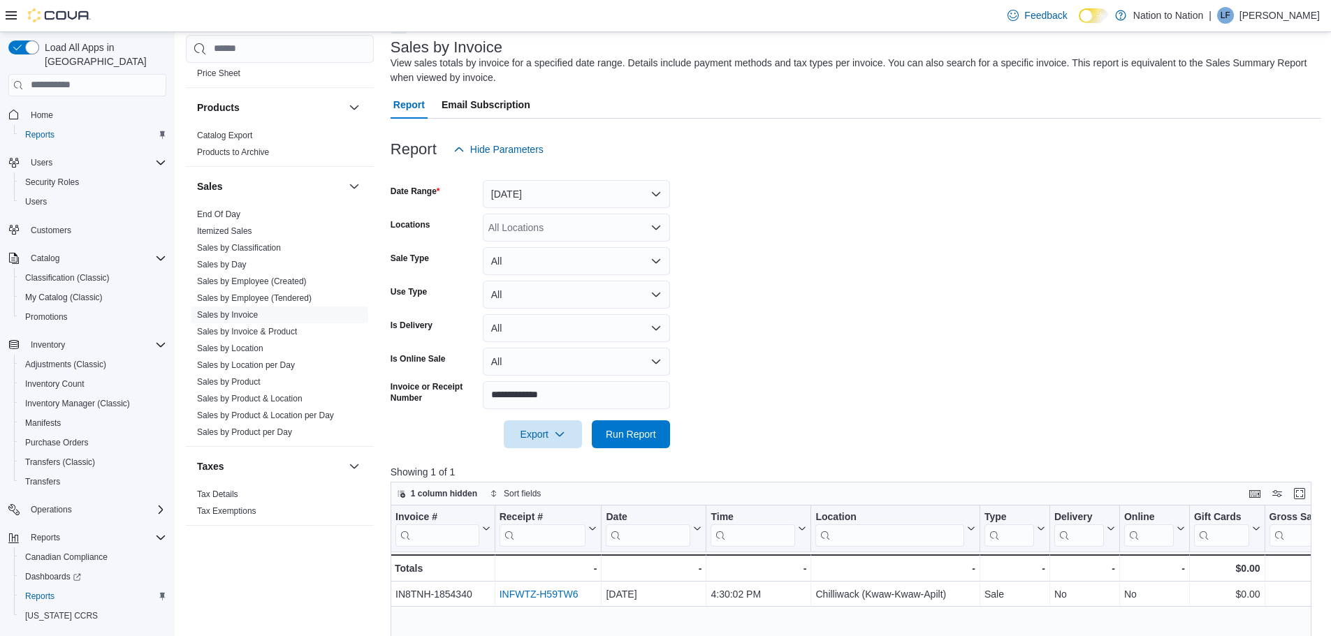
scroll to position [279, 0]
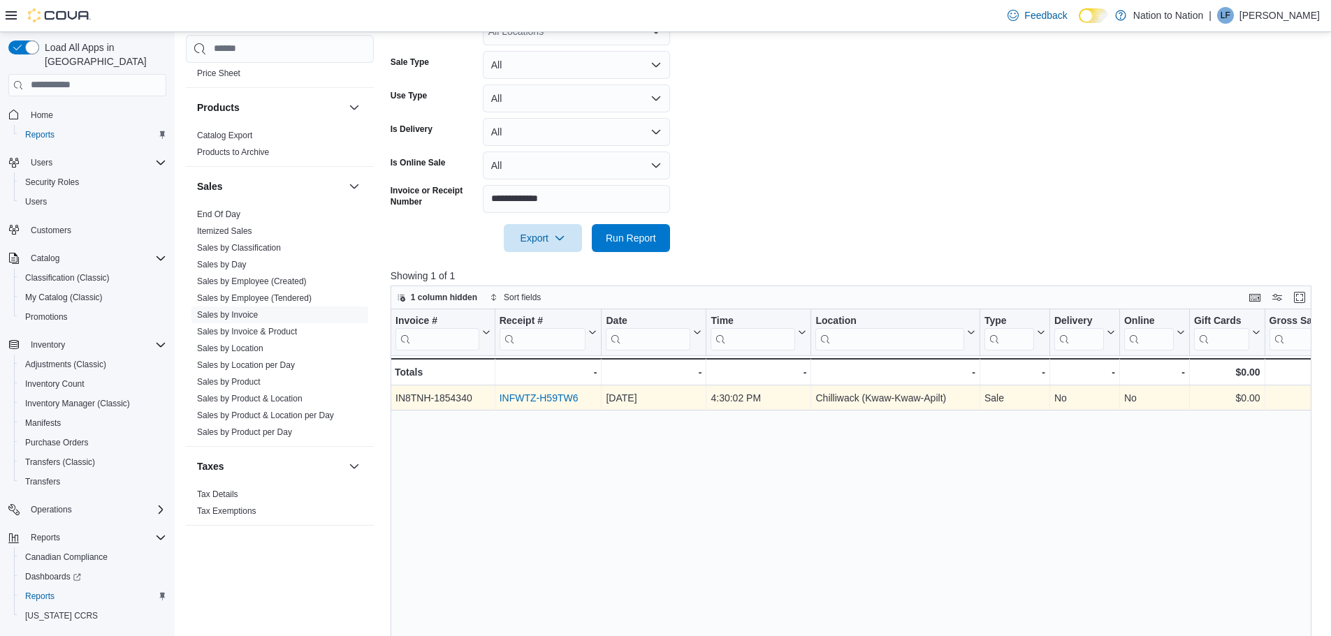
click at [544, 397] on link "INFWTZ-H59TW6" at bounding box center [538, 398] width 79 height 11
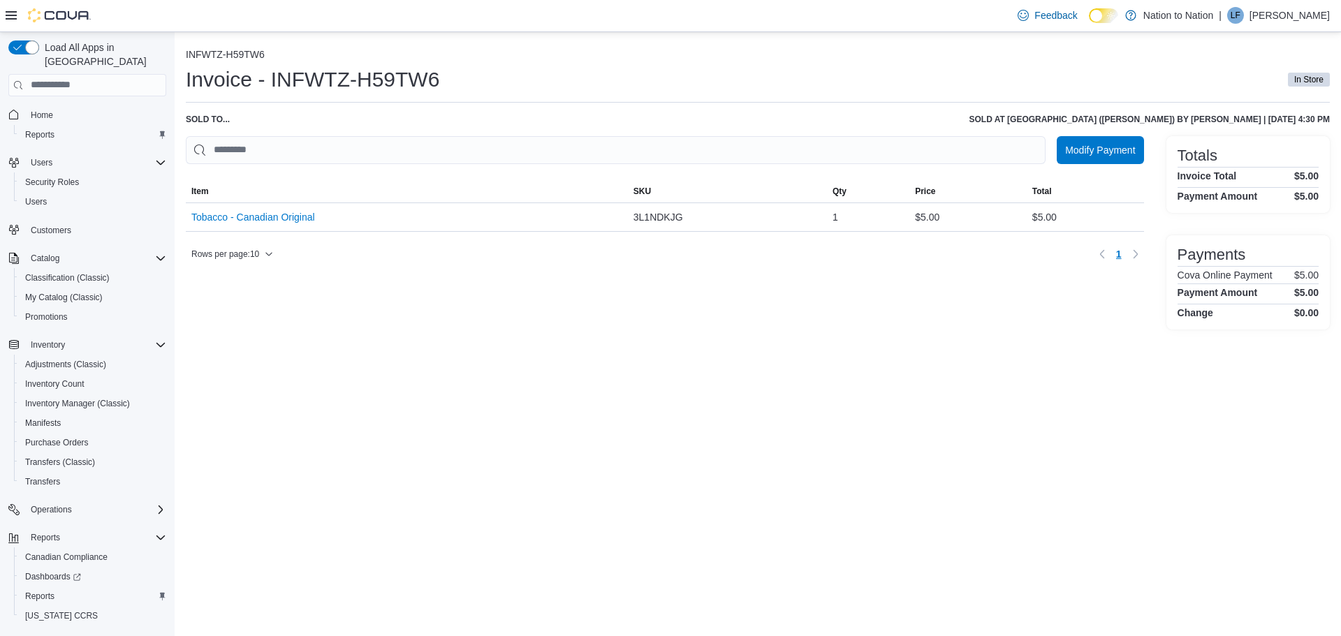
click at [819, 71] on div "Invoice - INFWTZ-H59TW6 In Store" at bounding box center [758, 80] width 1144 height 28
click at [31, 129] on span "Reports" at bounding box center [39, 134] width 29 height 11
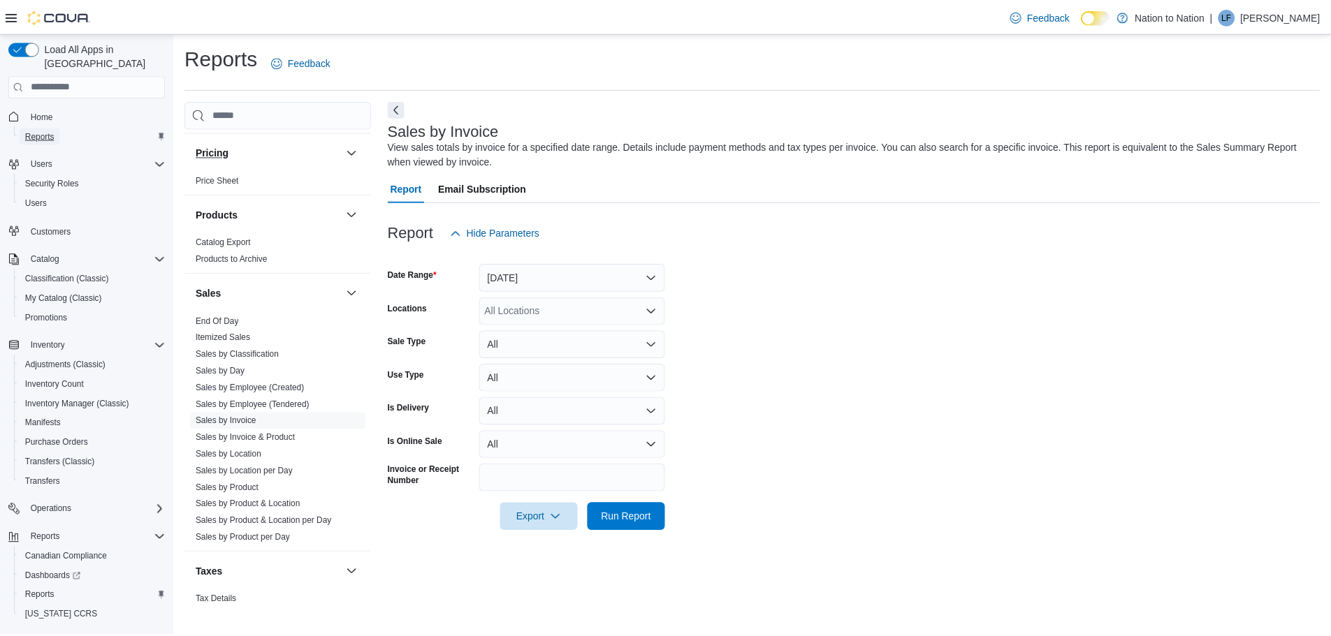
scroll to position [870, 0]
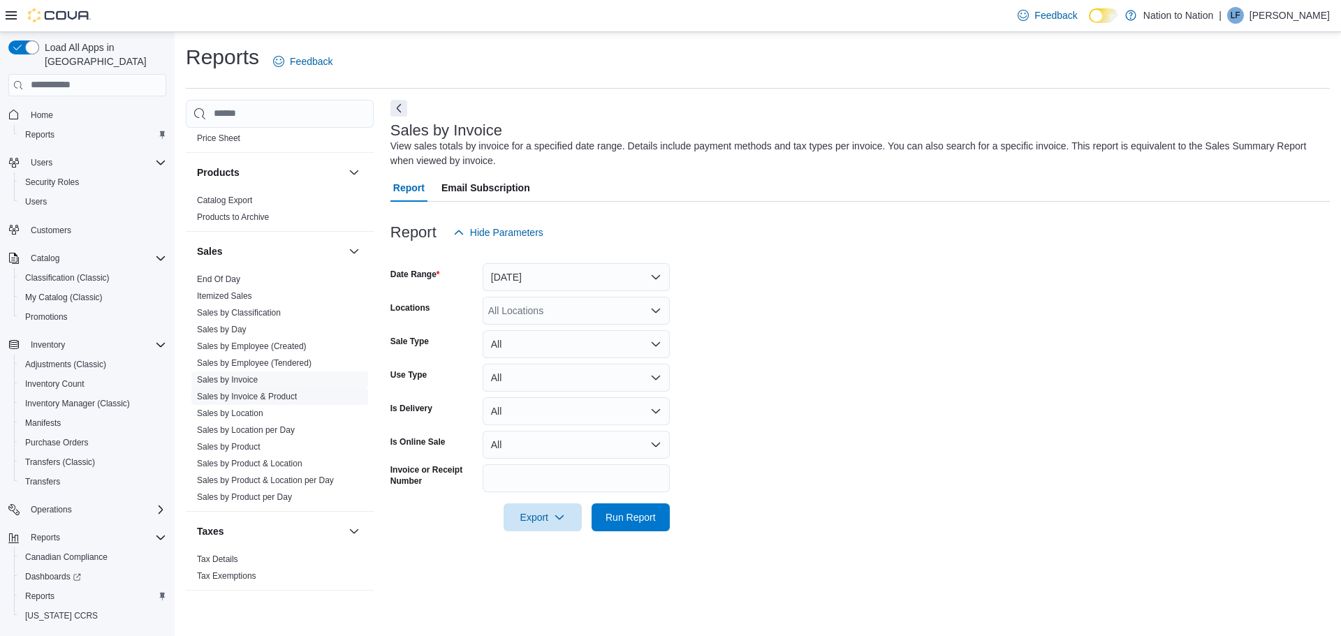
click at [240, 392] on link "Sales by Invoice & Product" at bounding box center [247, 397] width 100 height 10
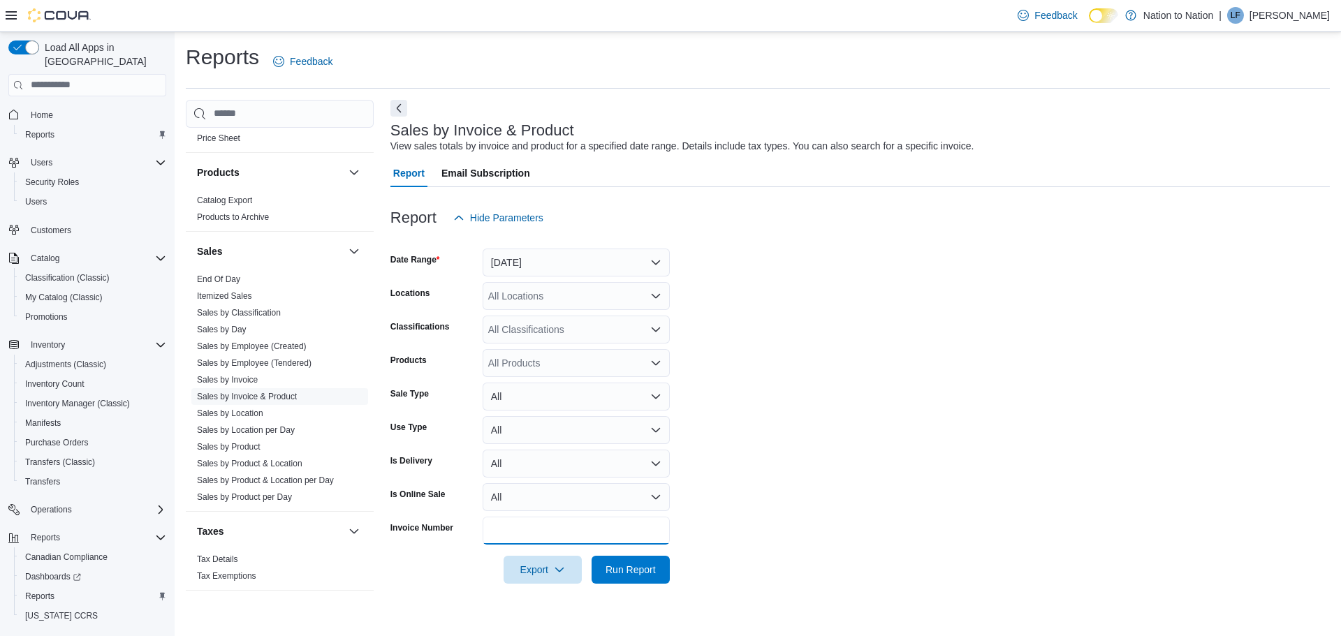
click at [548, 530] on input "Invoice Number" at bounding box center [576, 531] width 187 height 28
paste input "**********"
type input "**********"
click at [638, 562] on span "Run Report" at bounding box center [630, 569] width 61 height 28
click at [232, 373] on span "Sales by Invoice" at bounding box center [279, 380] width 177 height 17
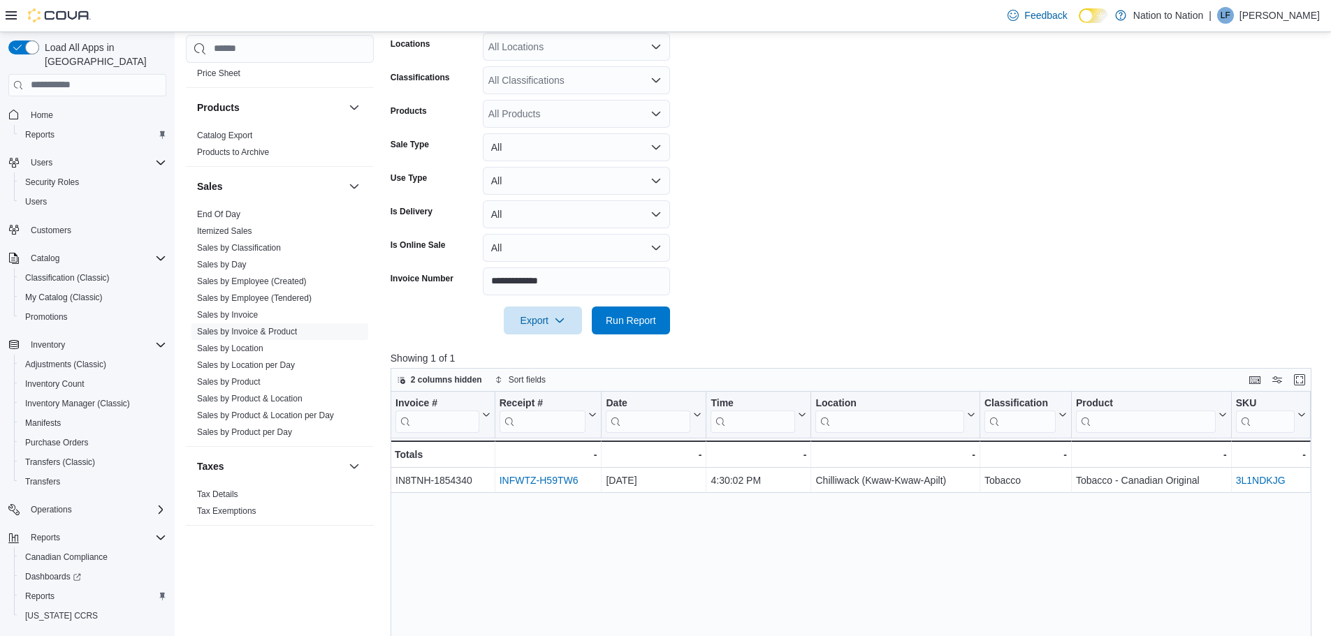
scroll to position [279, 0]
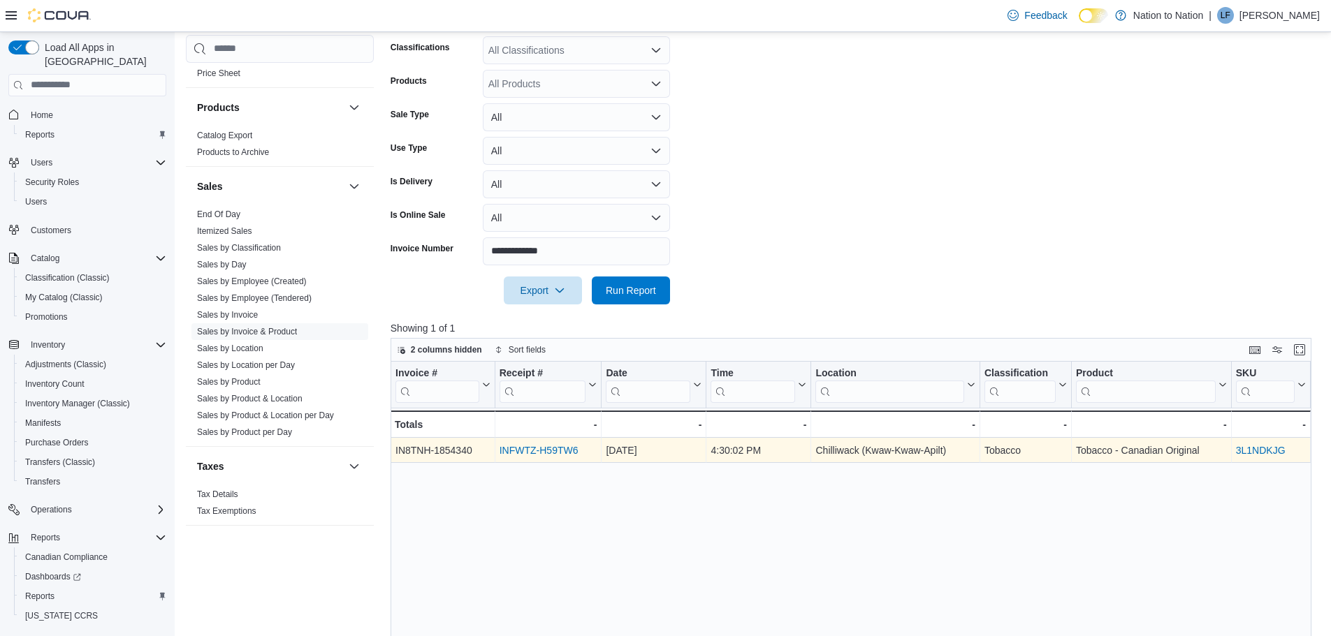
click at [550, 448] on link "INFWTZ-H59TW6" at bounding box center [538, 450] width 79 height 11
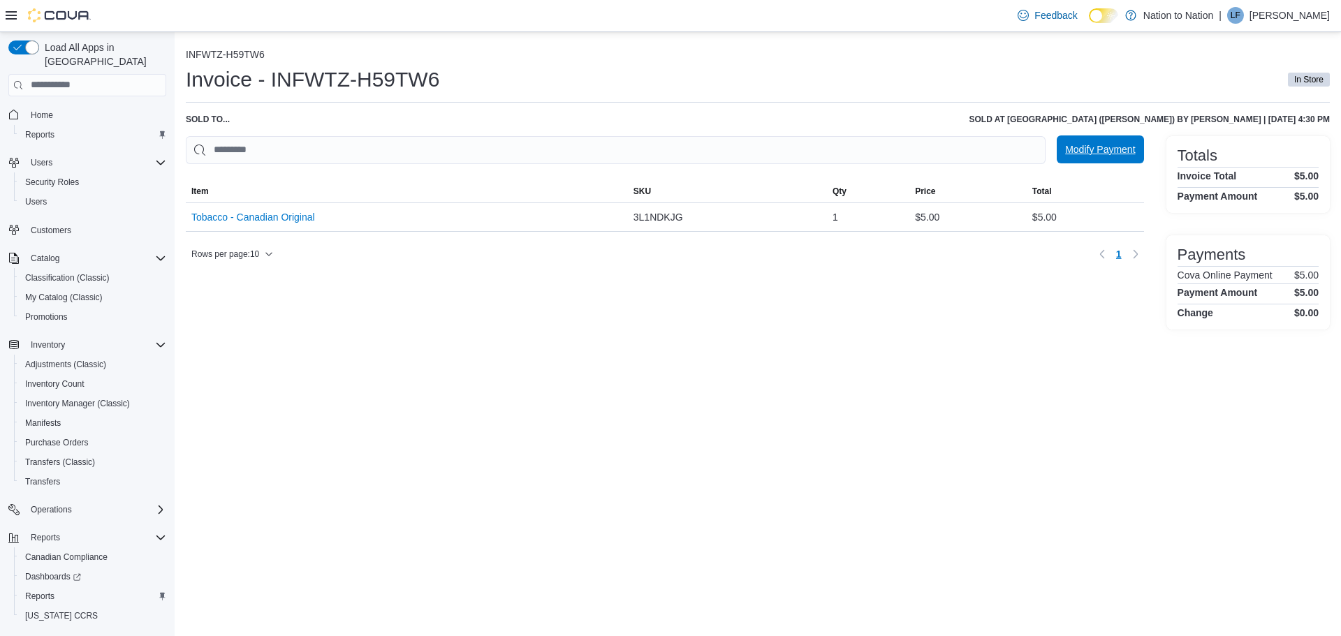
click at [1085, 156] on span "Modify Payment" at bounding box center [1100, 150] width 70 height 14
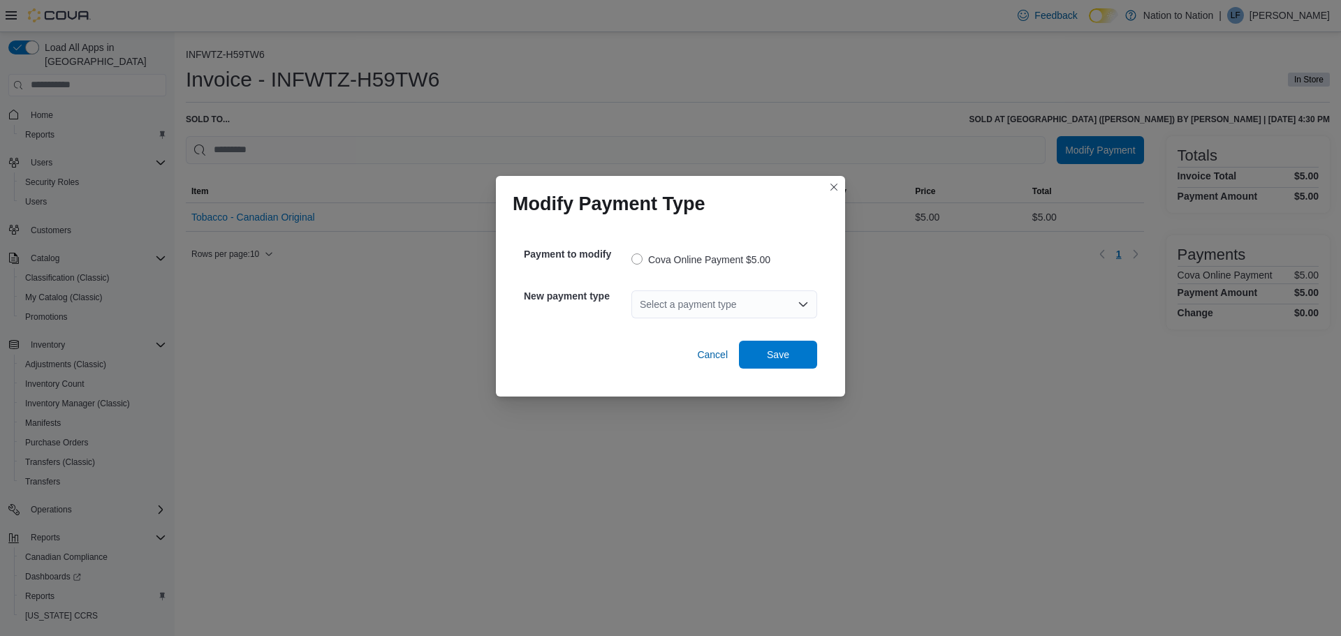
click at [773, 300] on div "Select a payment type" at bounding box center [725, 305] width 186 height 28
click at [679, 327] on span "Cash" at bounding box center [733, 328] width 152 height 14
click at [1032, 361] on div "Modify Payment Type Payment to modify Cova Online Payment $5.00 New payment typ…" at bounding box center [670, 318] width 1341 height 636
click at [775, 346] on span "Save" at bounding box center [777, 354] width 61 height 28
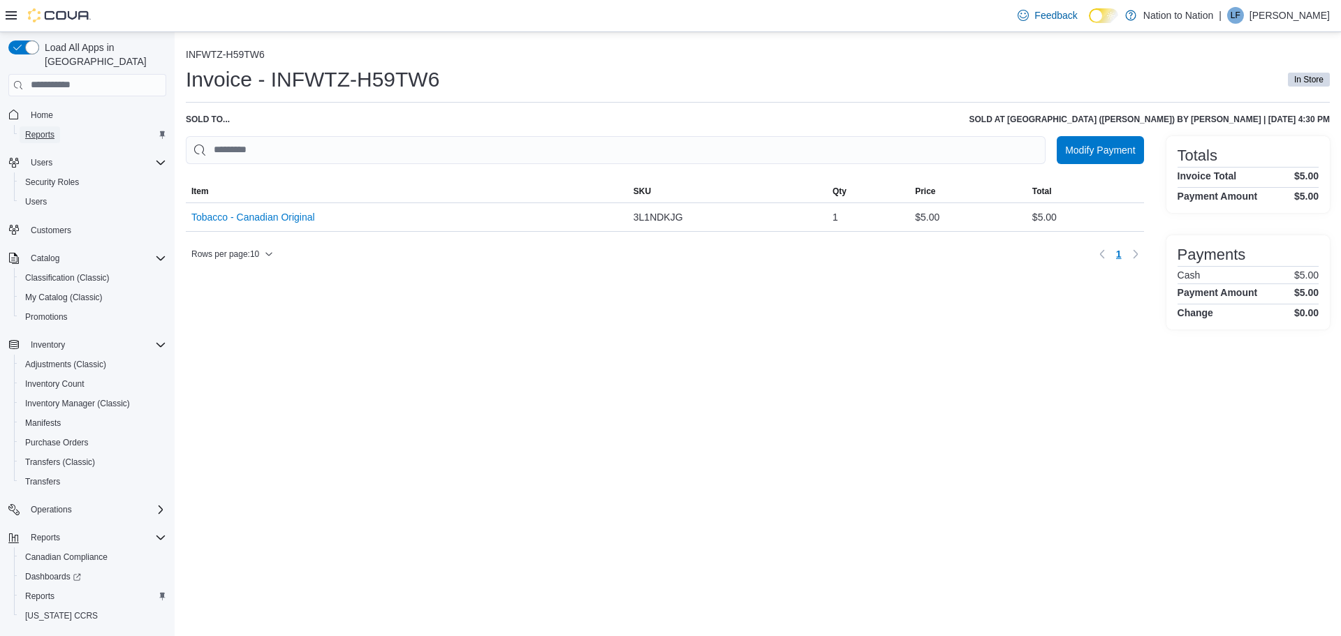
click at [33, 129] on span "Reports" at bounding box center [39, 134] width 29 height 11
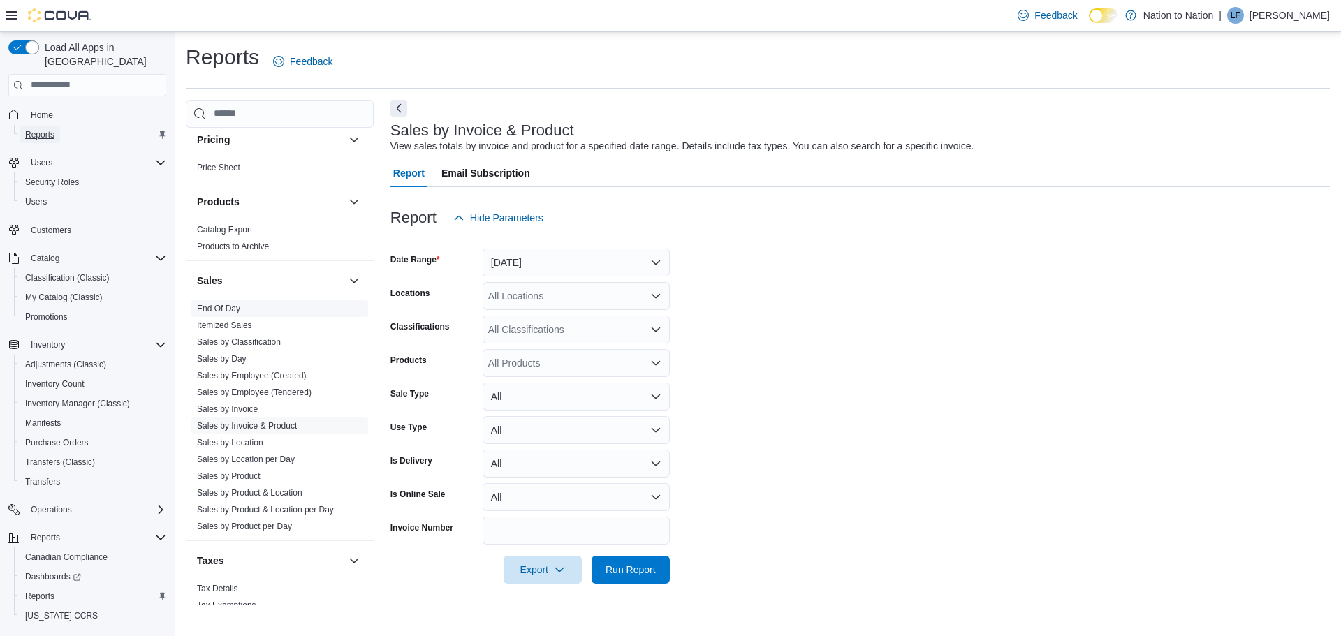
scroll to position [870, 0]
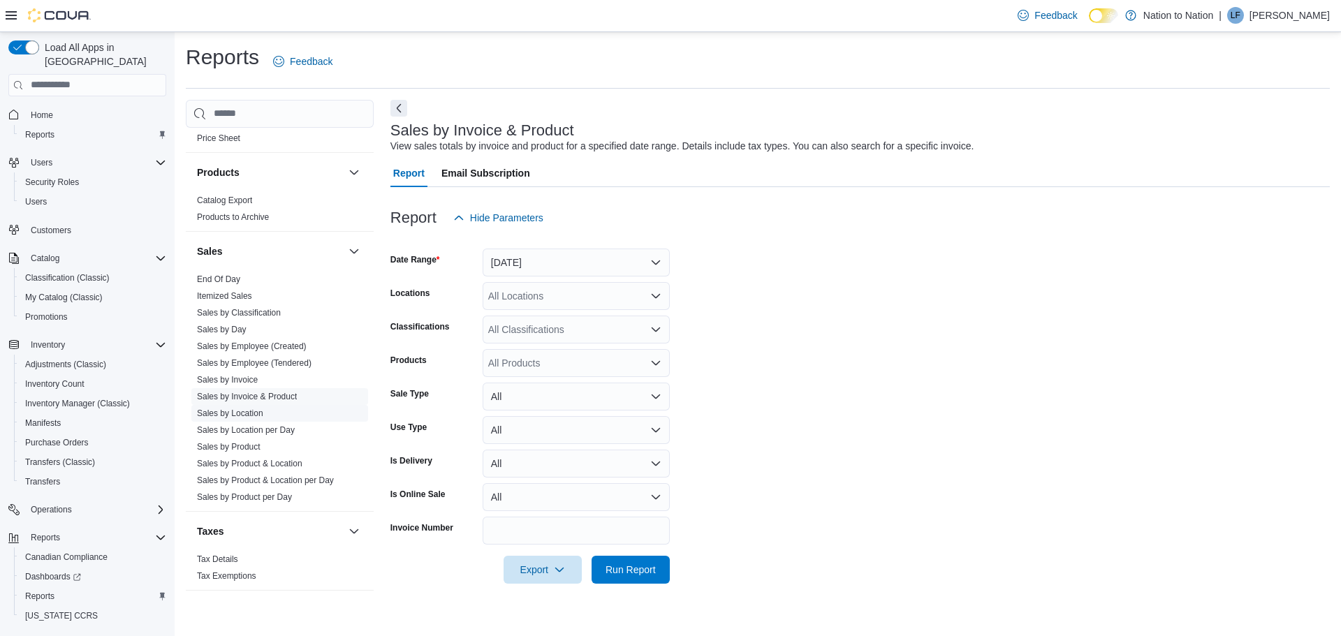
click at [218, 412] on link "Sales by Location" at bounding box center [230, 414] width 66 height 10
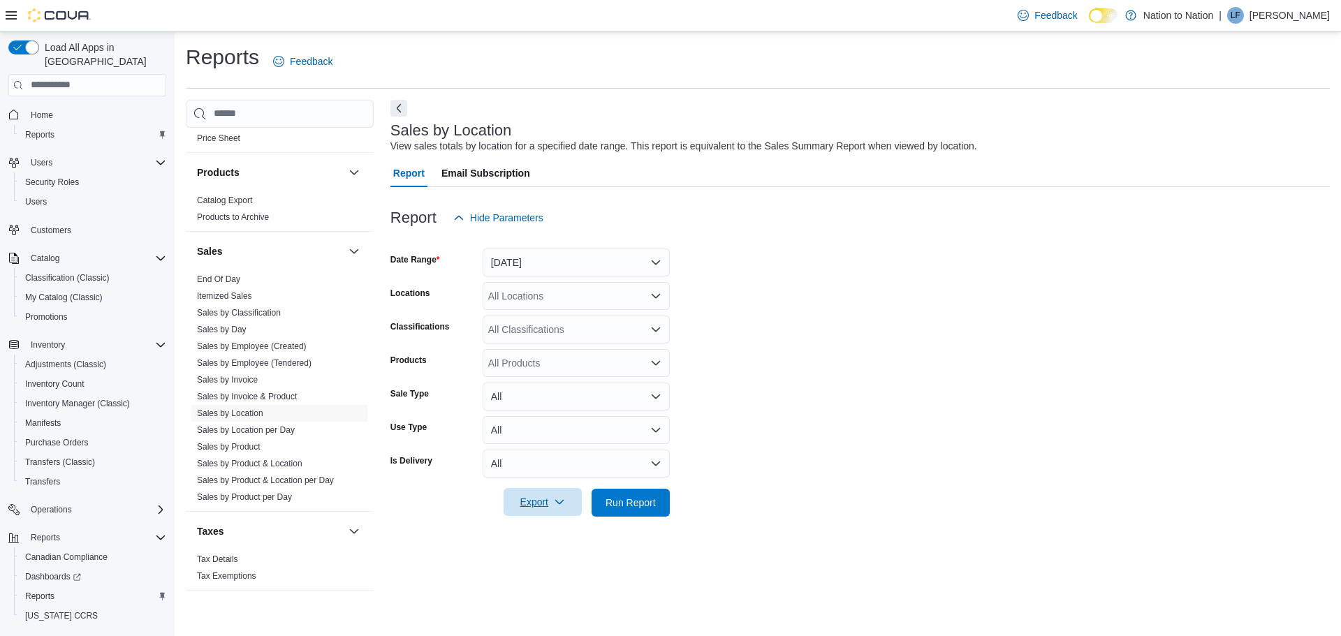
click at [537, 506] on span "Export" at bounding box center [542, 502] width 61 height 28
click at [541, 528] on span "Export to Excel" at bounding box center [544, 530] width 63 height 11
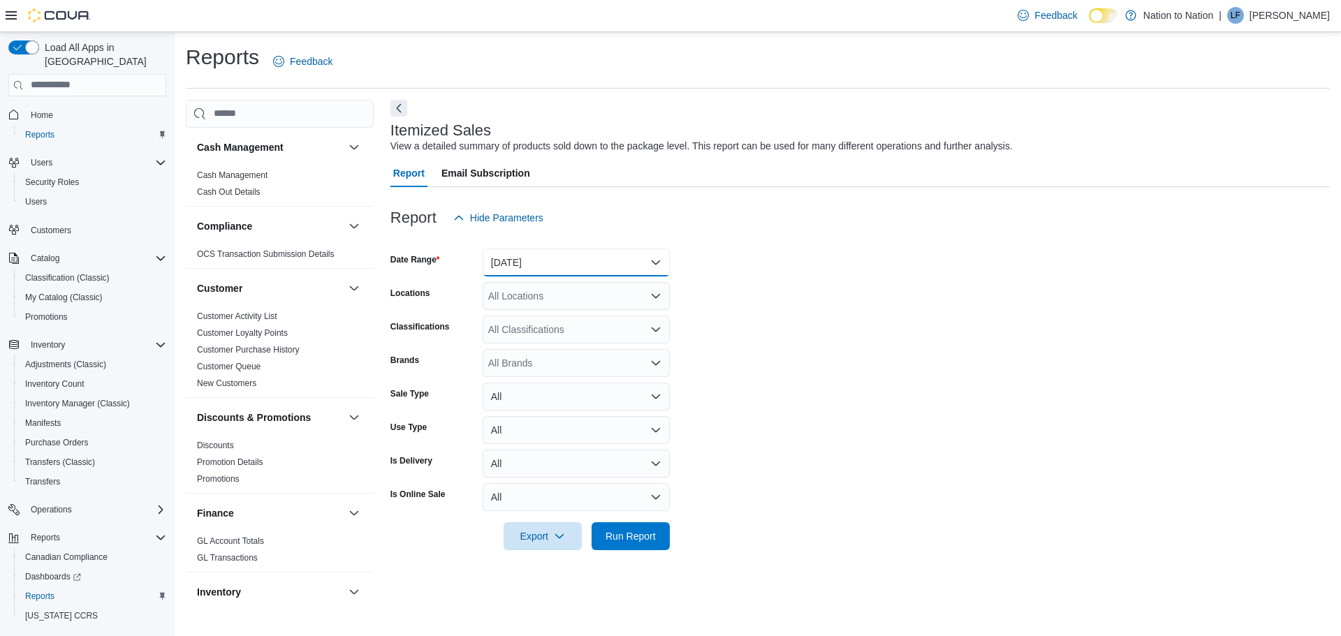
click at [657, 261] on button "[DATE]" at bounding box center [576, 263] width 187 height 28
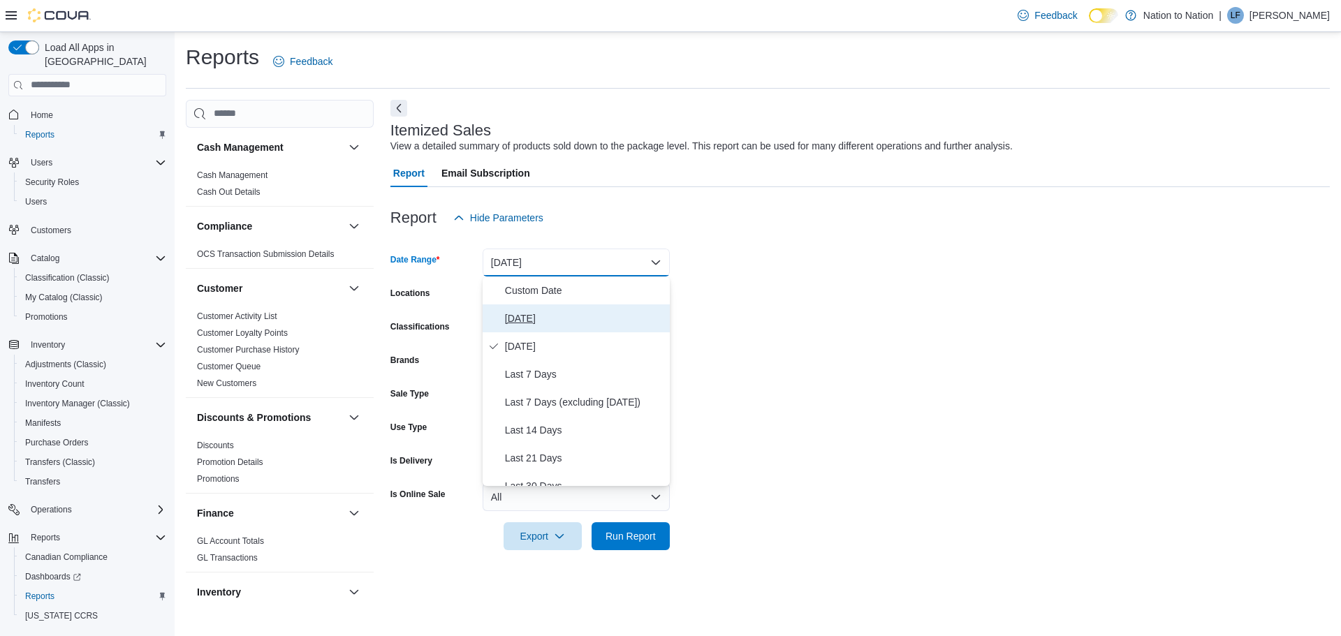
click at [512, 322] on span "[DATE]" at bounding box center [584, 318] width 159 height 17
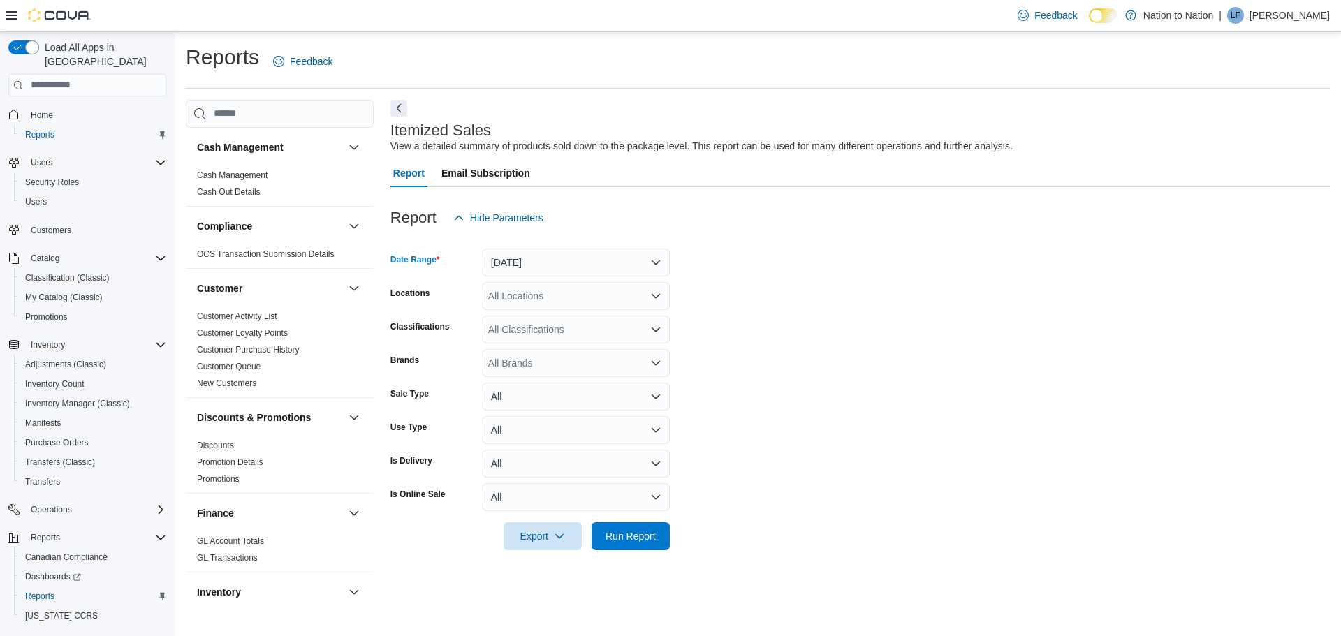
click at [868, 263] on form "Date Range [DATE] Locations All Locations Classifications All Classifications B…" at bounding box center [861, 391] width 940 height 319
click at [542, 529] on span "Export" at bounding box center [542, 536] width 61 height 28
click at [563, 450] on span "Export to Excel" at bounding box center [544, 452] width 63 height 11
click at [655, 262] on button "[DATE]" at bounding box center [576, 263] width 187 height 28
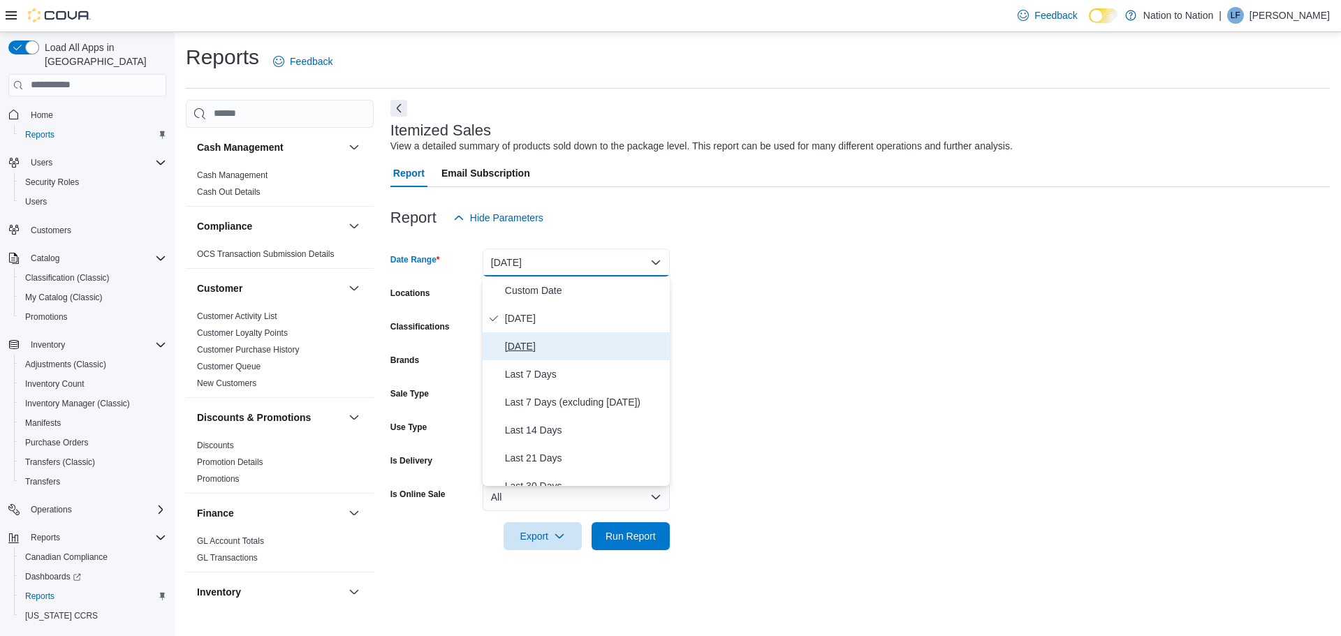
click at [524, 345] on span "[DATE]" at bounding box center [584, 346] width 159 height 17
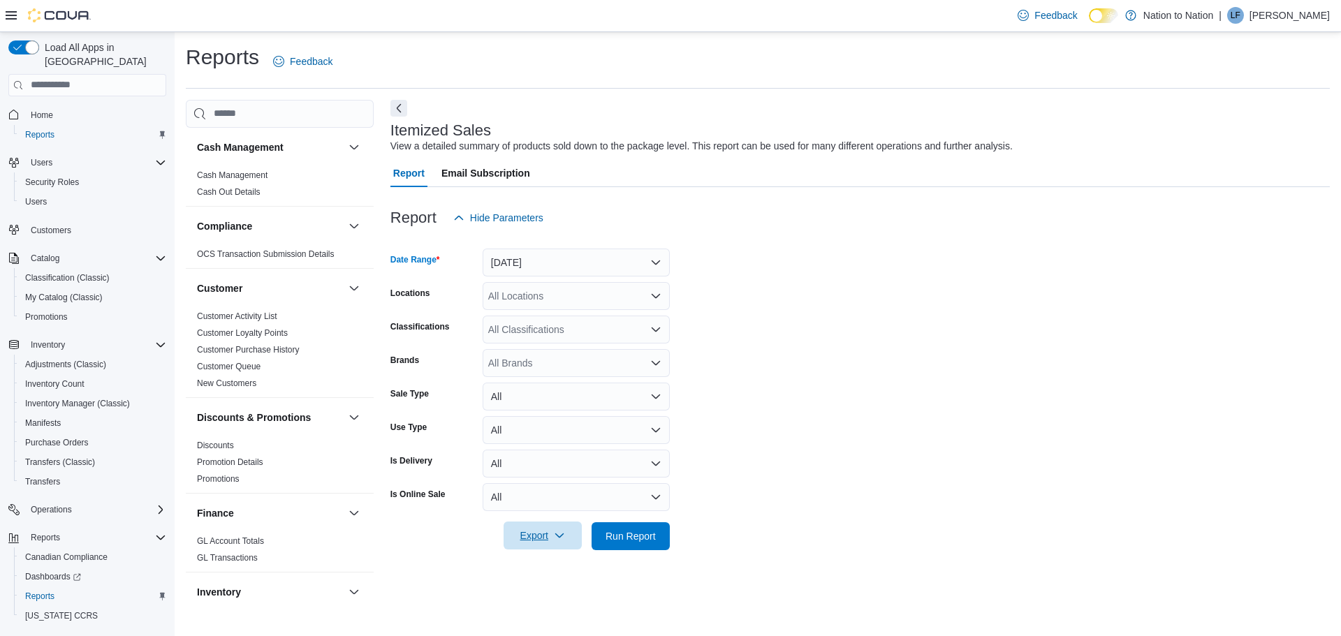
click at [525, 533] on span "Export" at bounding box center [542, 536] width 61 height 28
click at [518, 453] on span "Export to Excel" at bounding box center [544, 452] width 63 height 11
